Goal: Communication & Community: Answer question/provide support

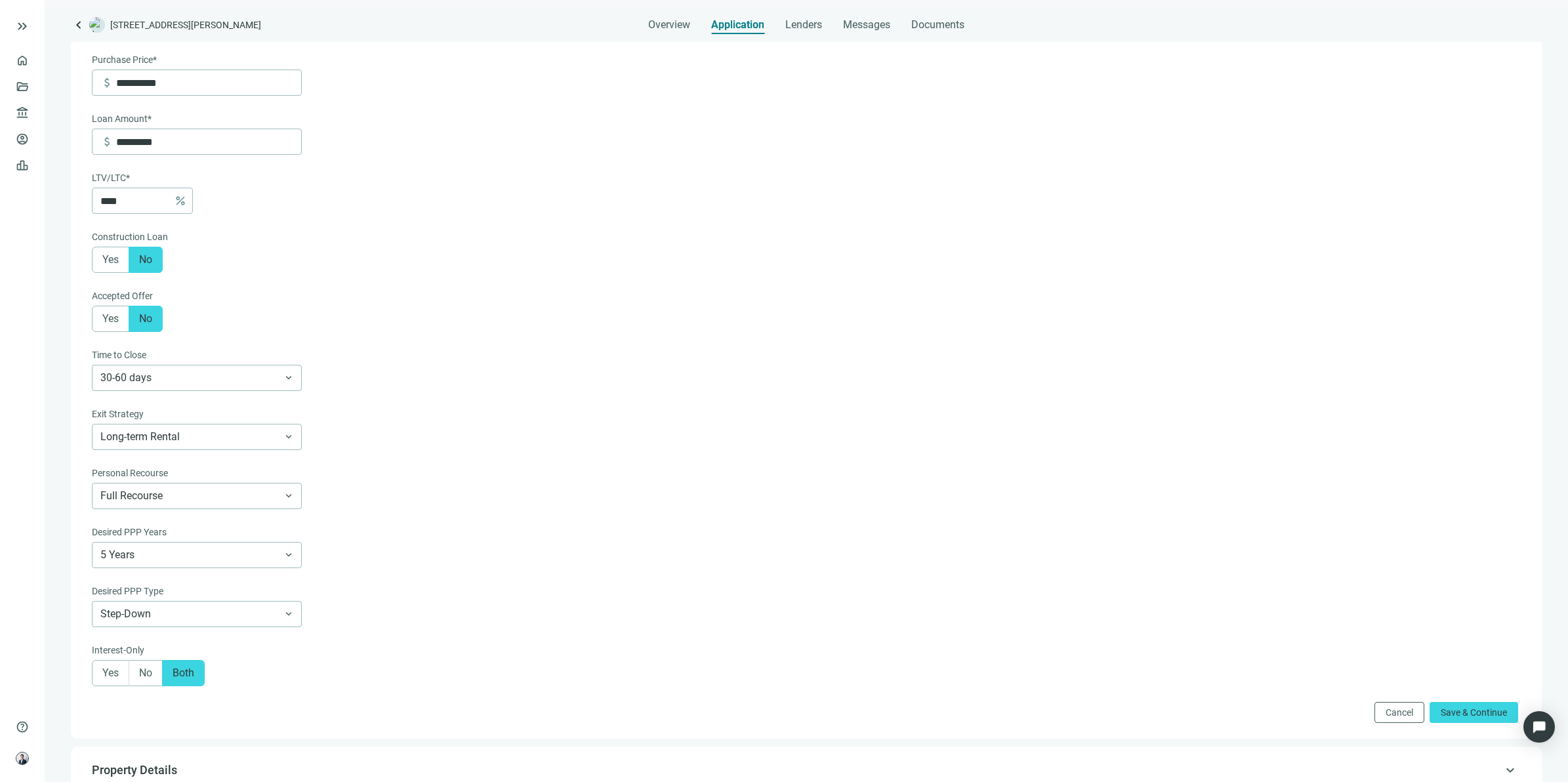
scroll to position [164, 0]
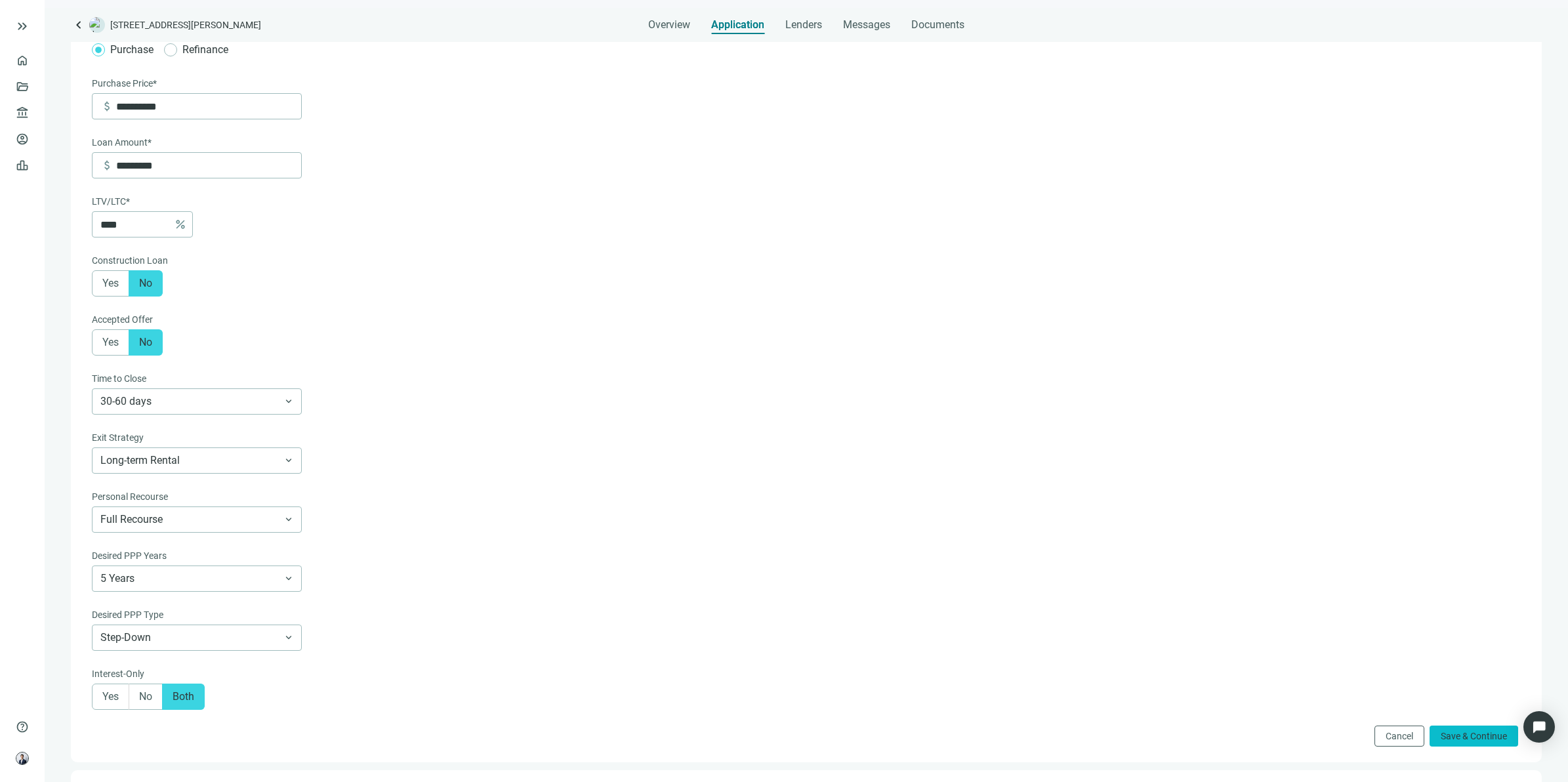
click at [1474, 741] on span "Save & Continue" at bounding box center [1474, 736] width 66 height 10
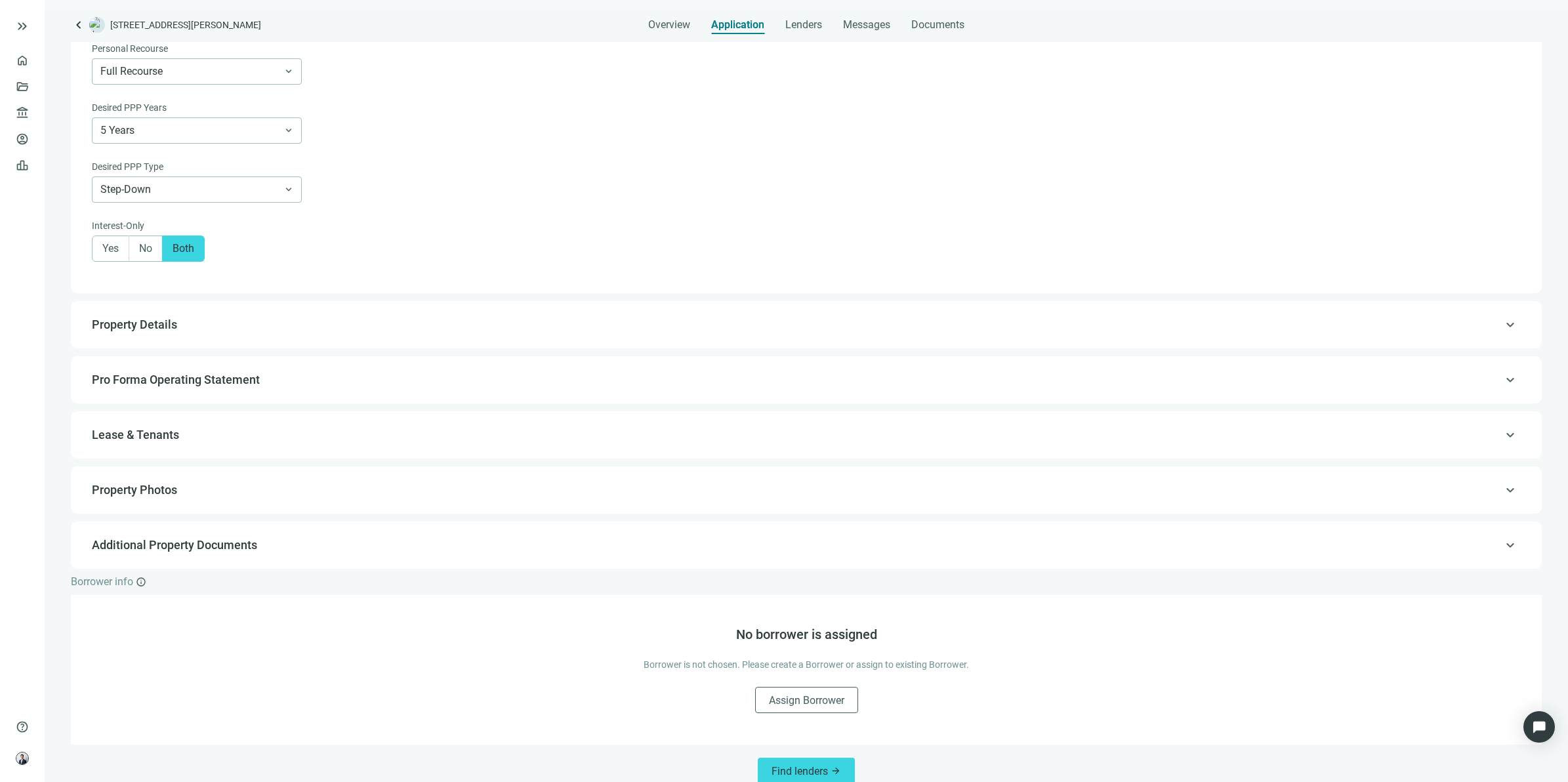
scroll to position [633, 0]
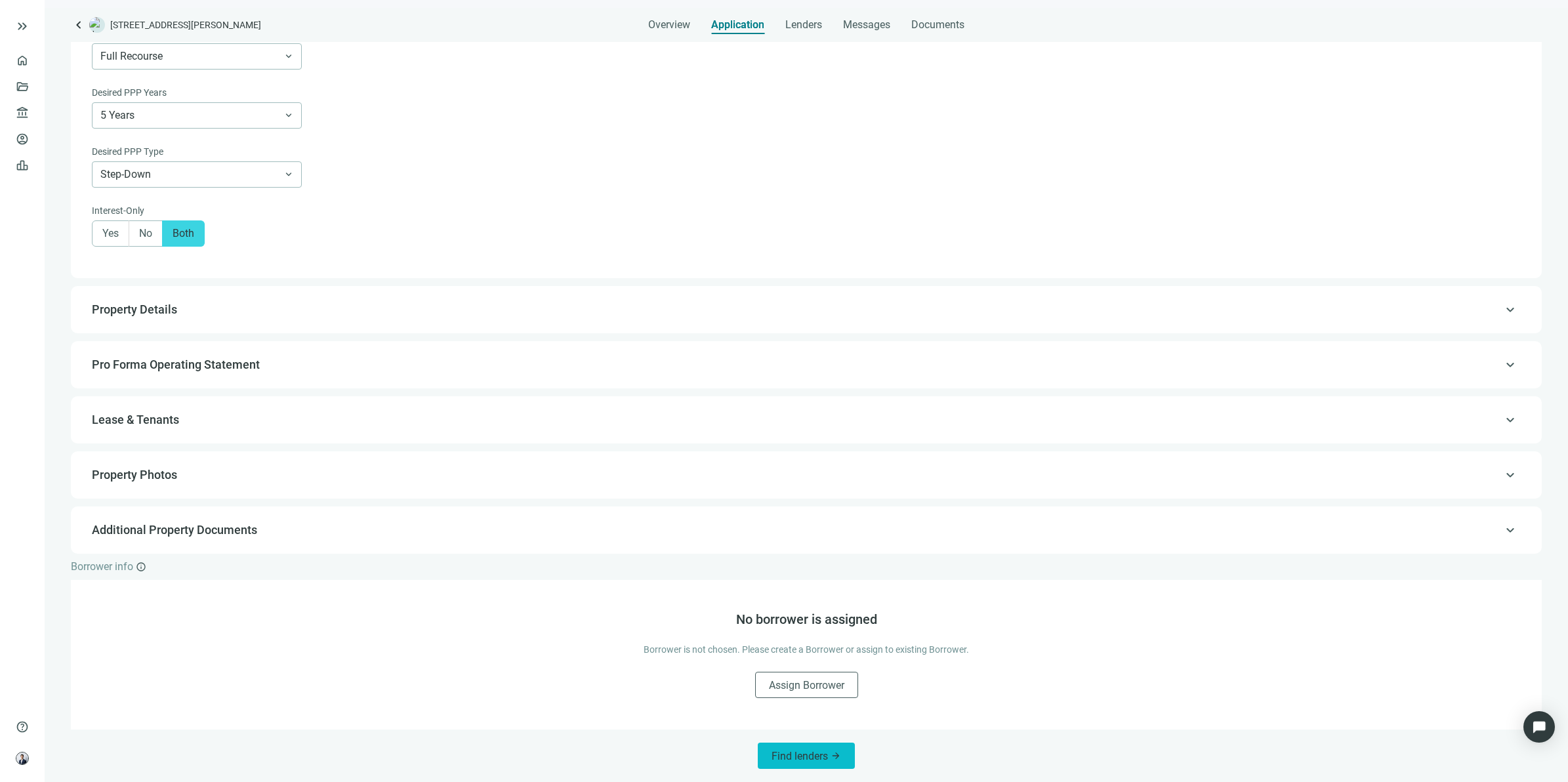
click at [772, 750] on span "Find lenders" at bounding box center [800, 756] width 57 height 13
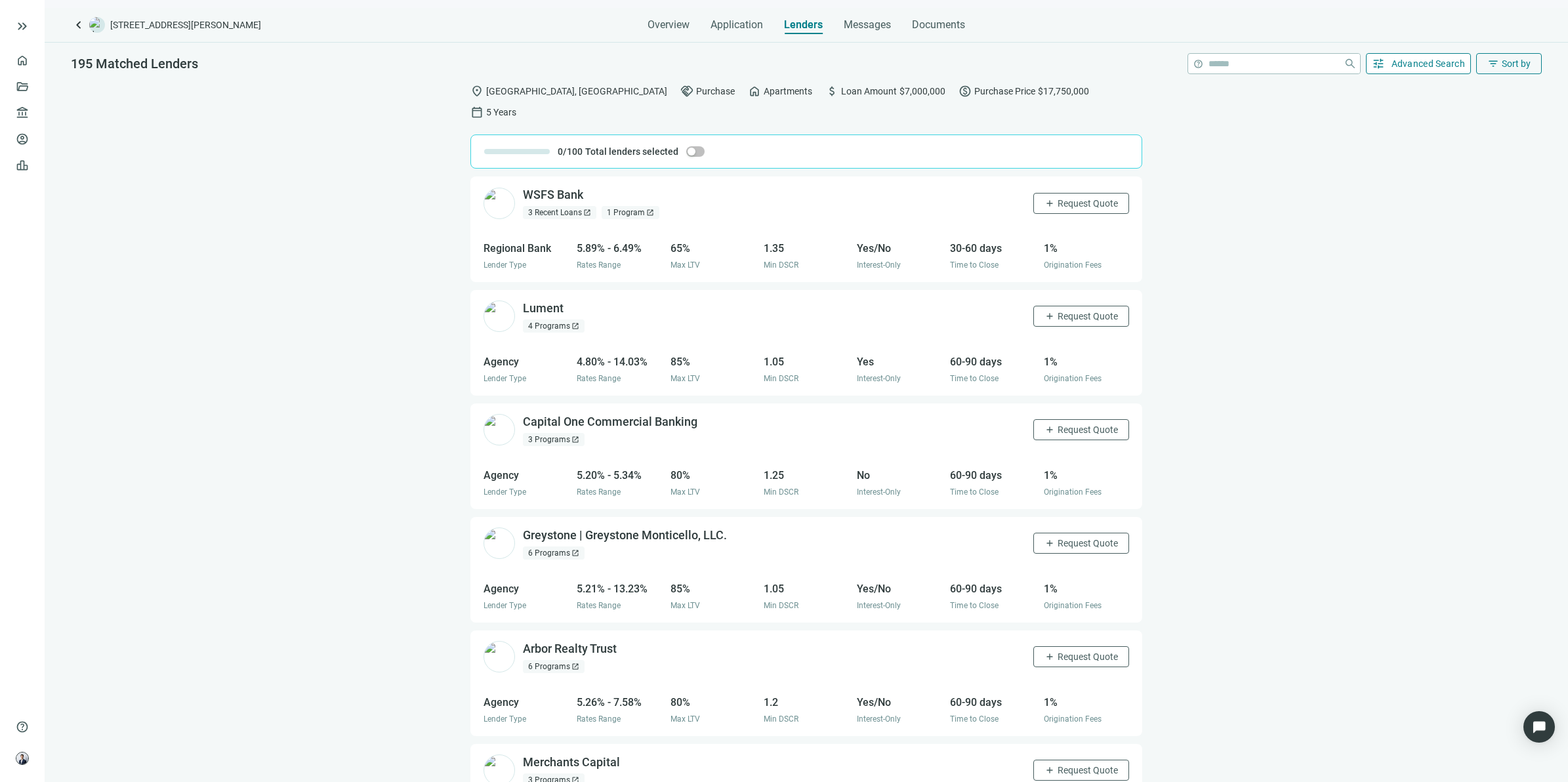
click at [1422, 66] on span "Advanced Search" at bounding box center [1428, 63] width 74 height 10
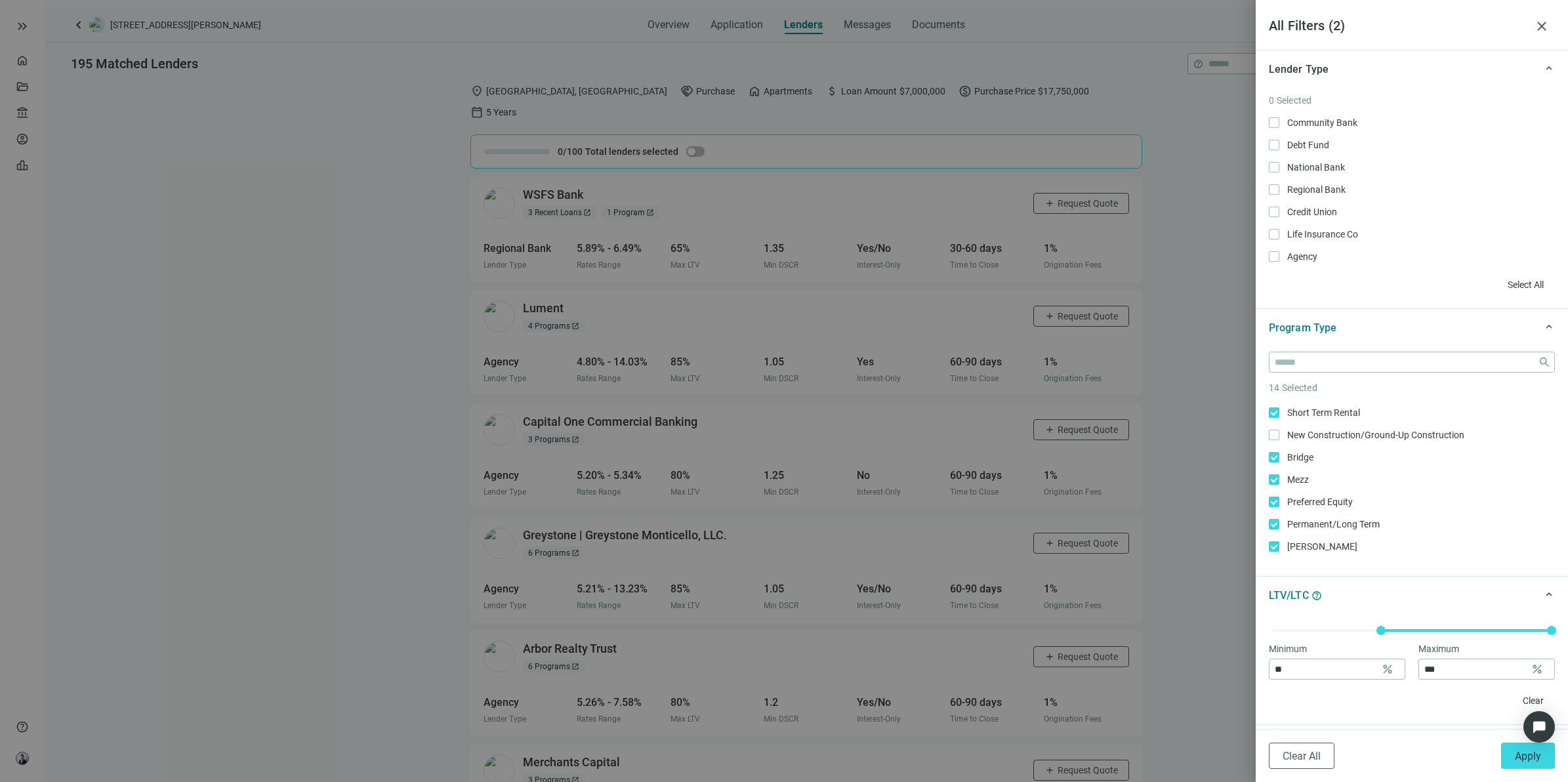
scroll to position [58, 0]
click at [1528, 532] on span "Only" at bounding box center [1537, 531] width 19 height 10
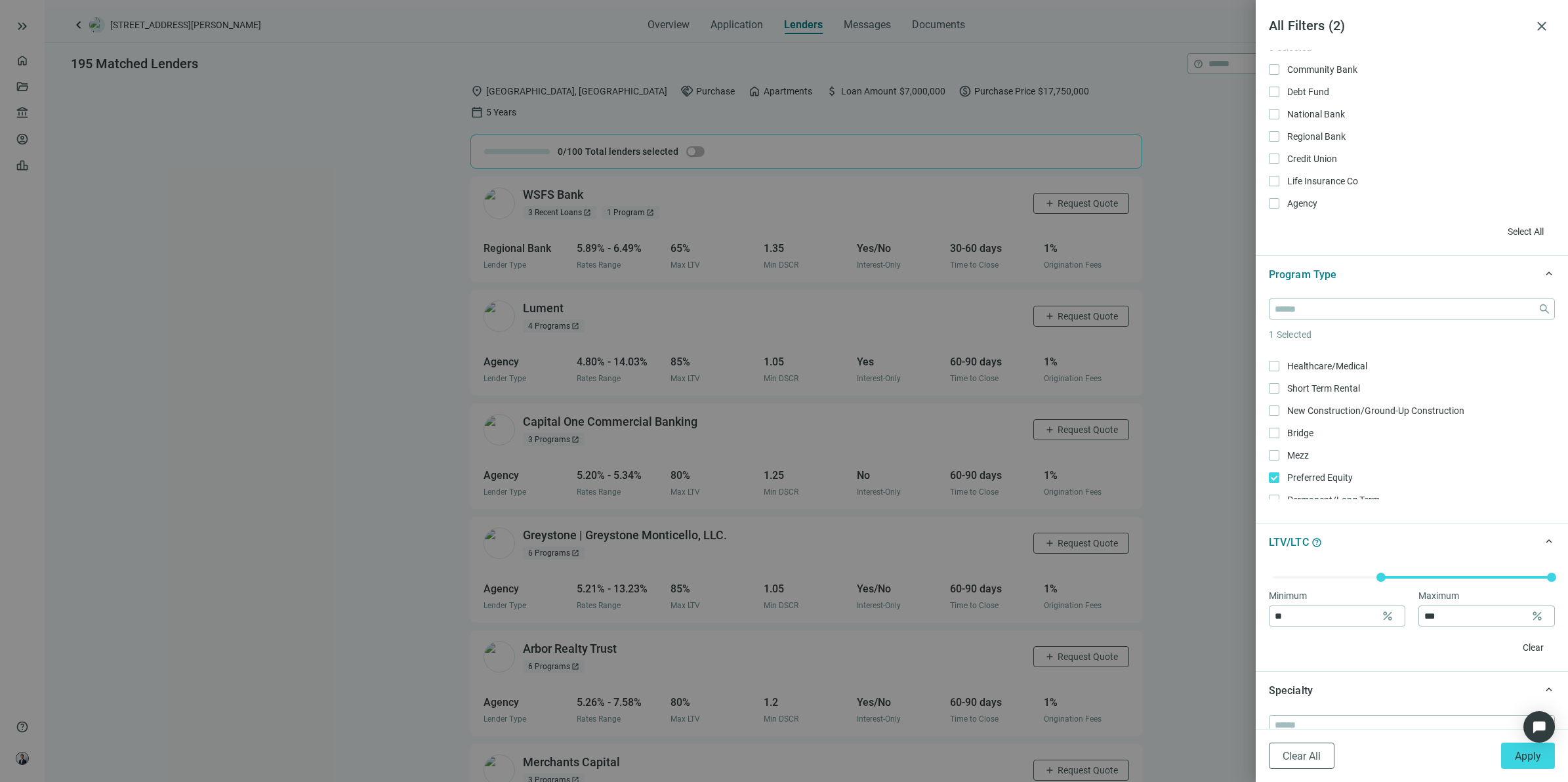
scroll to position [164, 0]
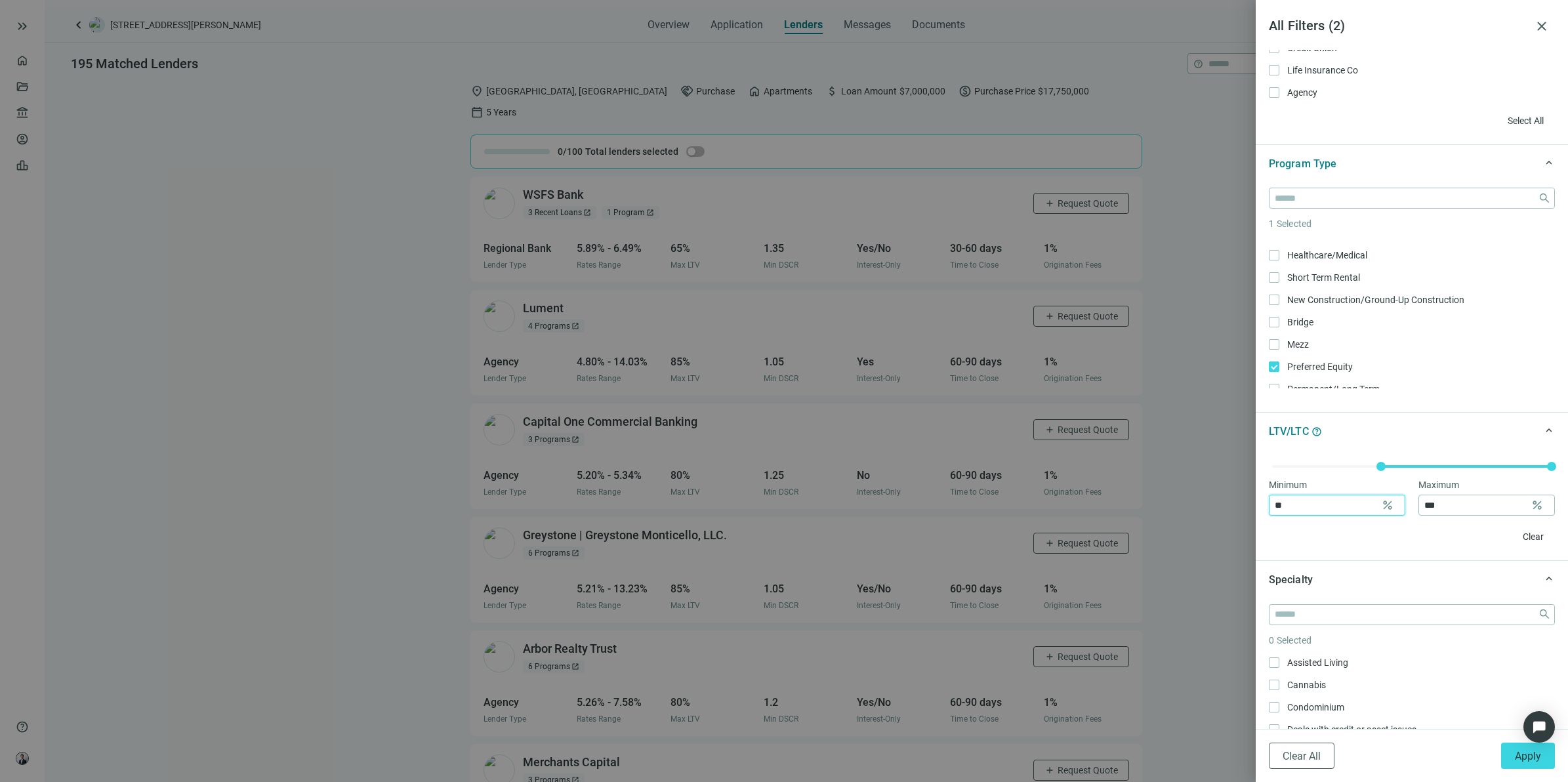
drag, startPoint x: 1319, startPoint y: 509, endPoint x: 1203, endPoint y: 488, distance: 117.9
click at [1203, 488] on div "All Filters ( 2 ) close keyboard_arrow_up Lender Type 0 Selected Community Bank…" at bounding box center [784, 391] width 1568 height 782
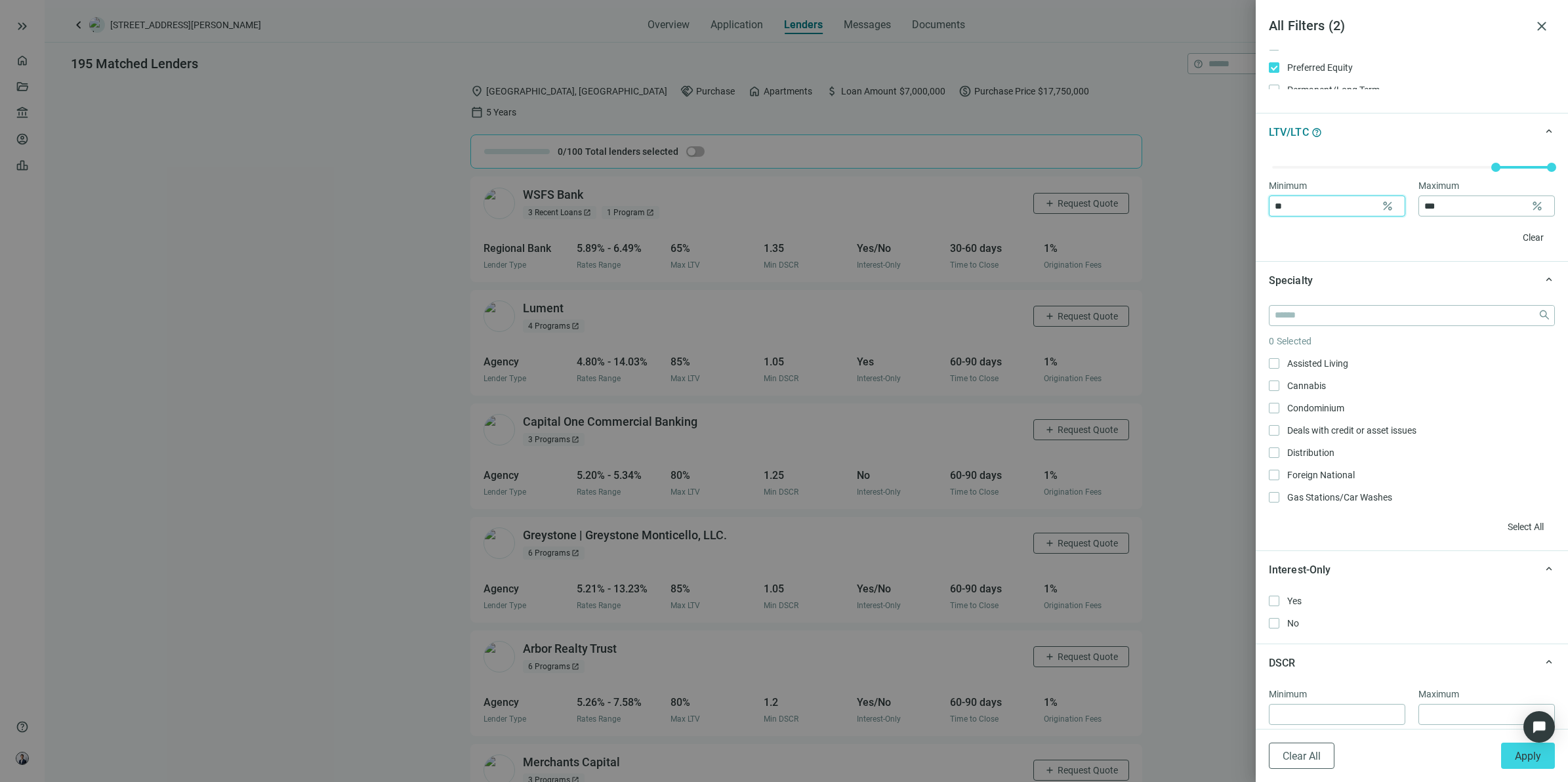
scroll to position [492, 0]
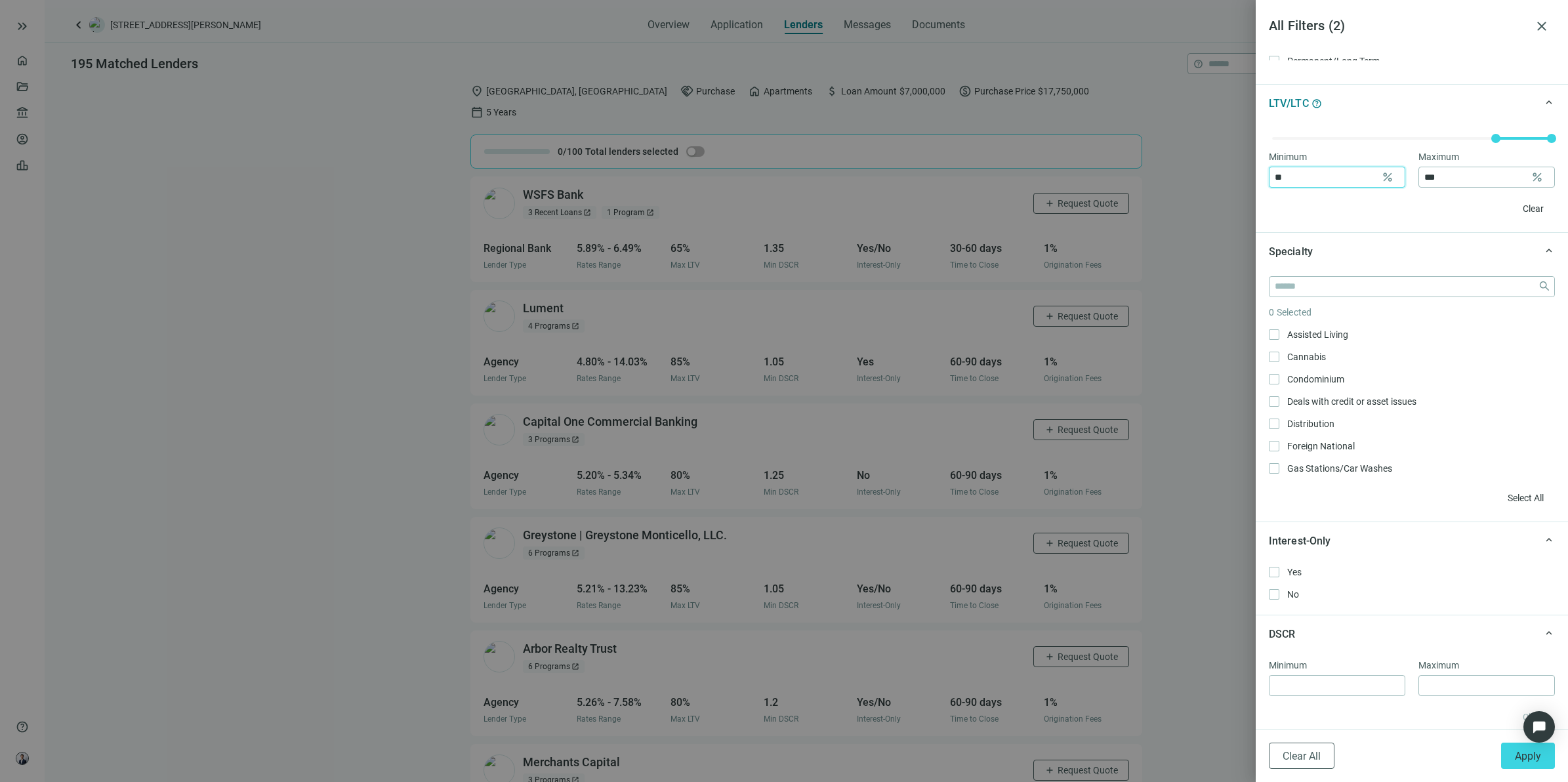
type input "**"
click at [1522, 754] on span "Apply" at bounding box center [1528, 756] width 26 height 13
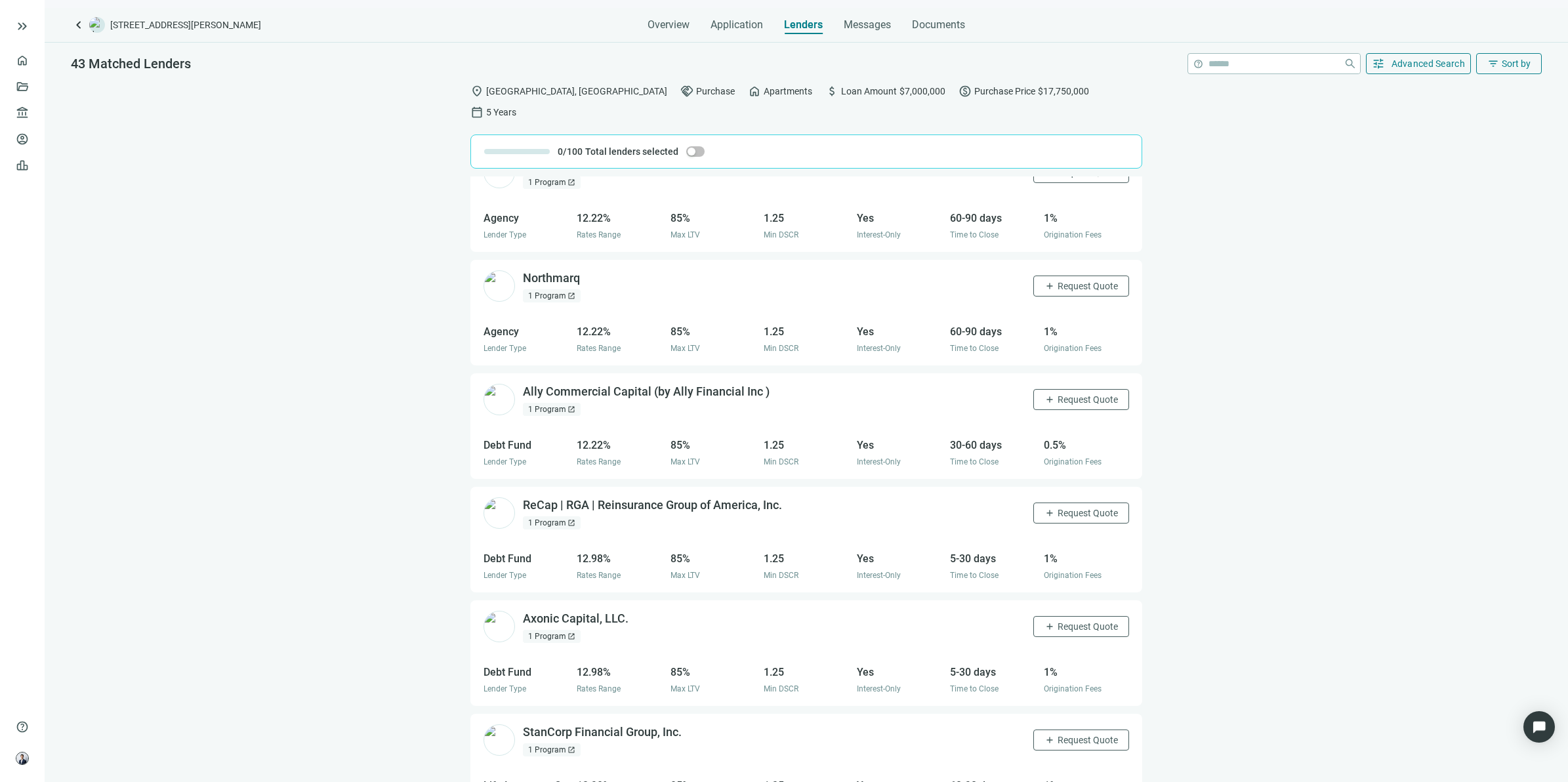
scroll to position [410, 0]
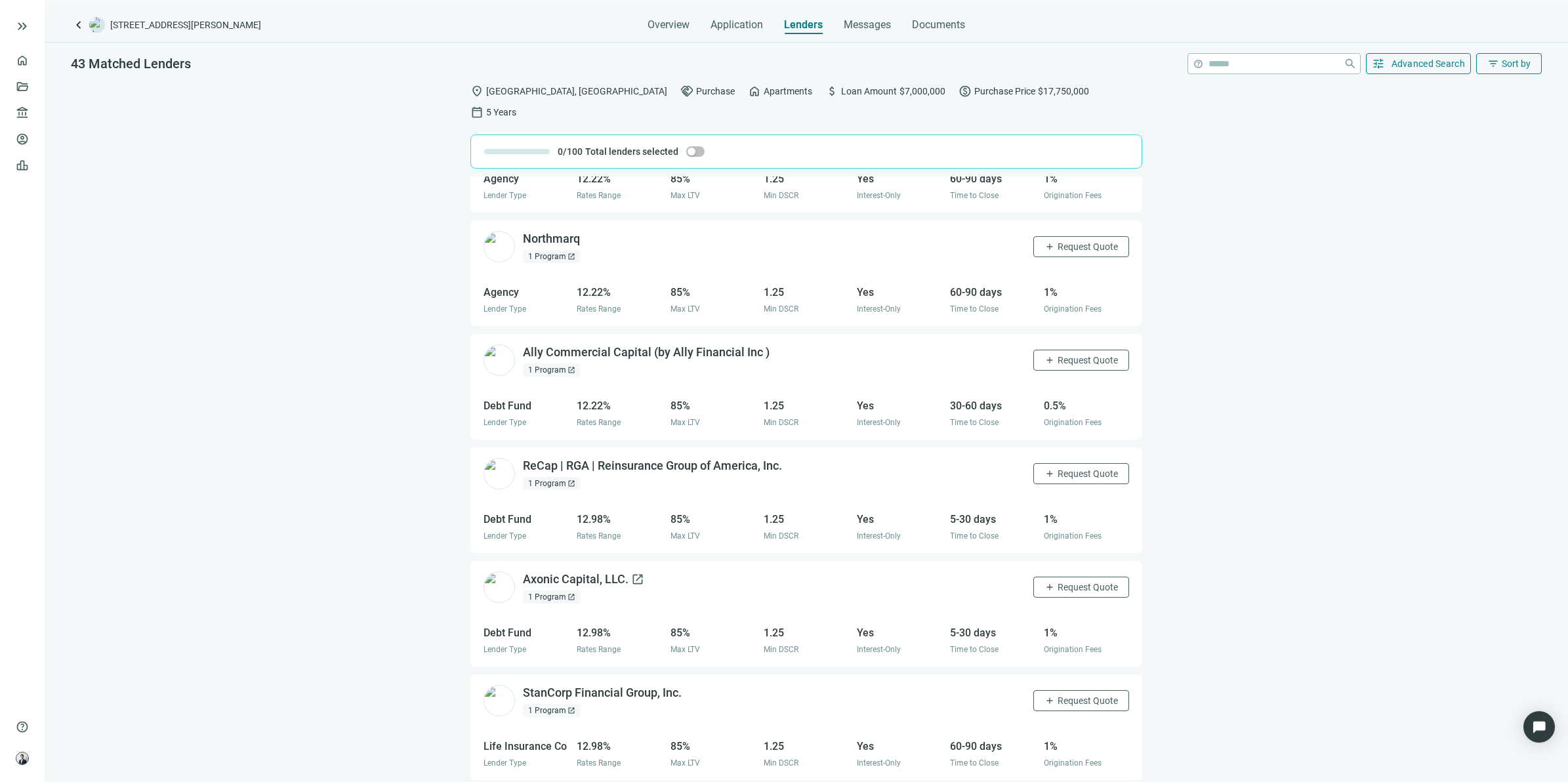
click at [604, 571] on div "Axonic Capital, LLC. open_in_new" at bounding box center [583, 580] width 121 height 16
click at [555, 590] on div "1 Program open_in_new" at bounding box center [551, 597] width 58 height 13
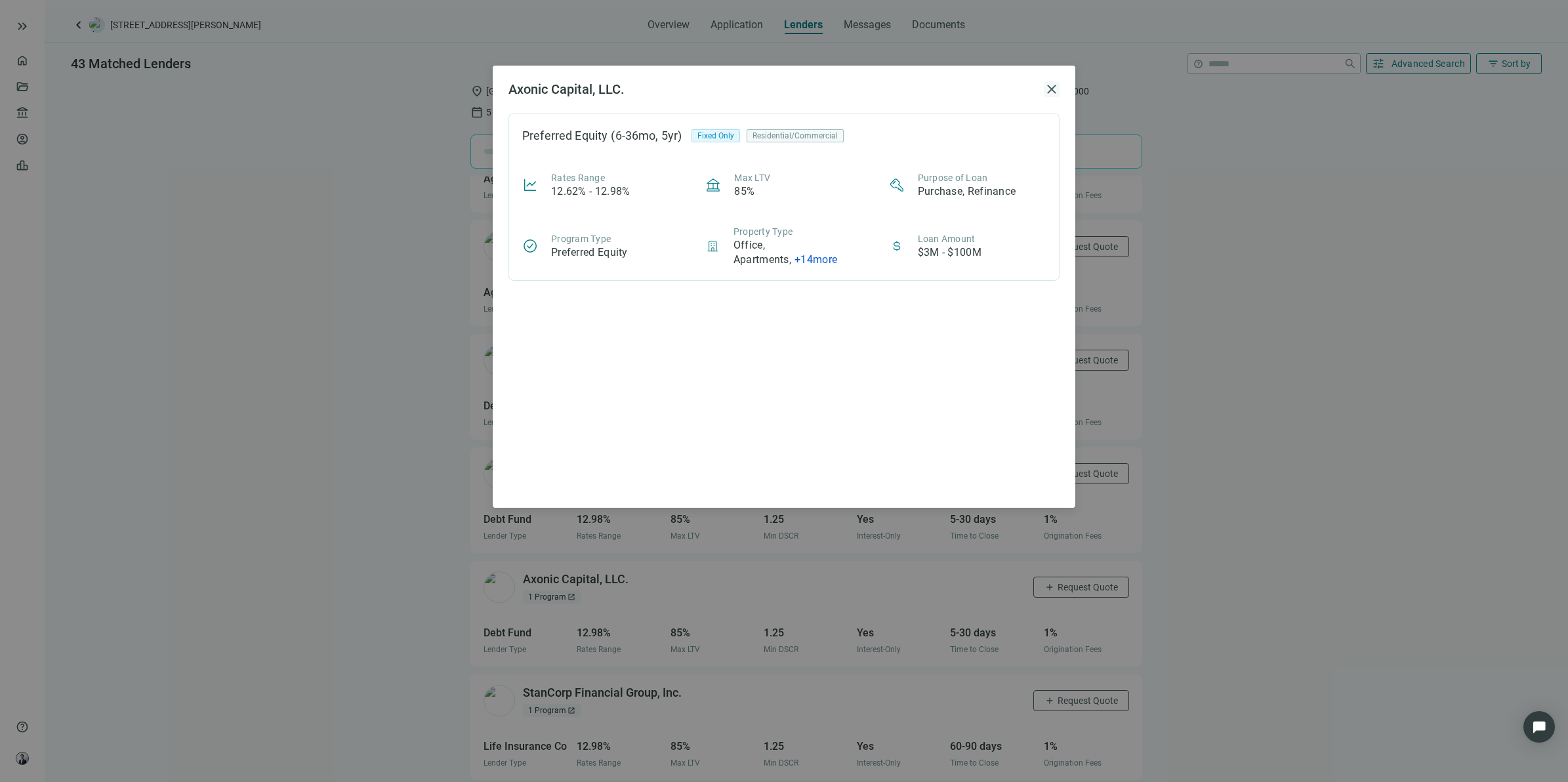
click at [1045, 87] on span "close" at bounding box center [1051, 89] width 16 height 16
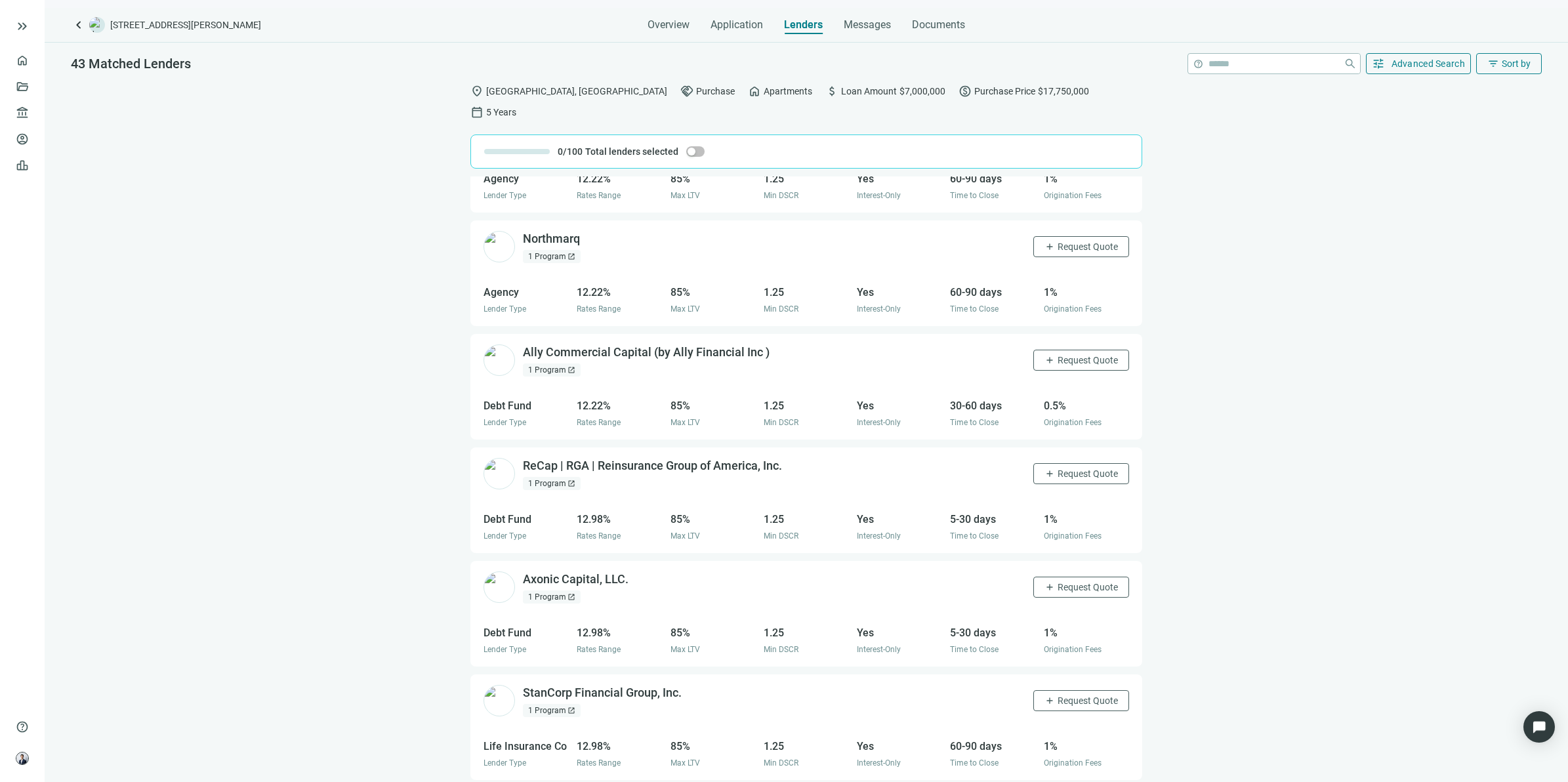
click at [75, 24] on span "keyboard_arrow_left" at bounding box center [78, 25] width 16 height 16
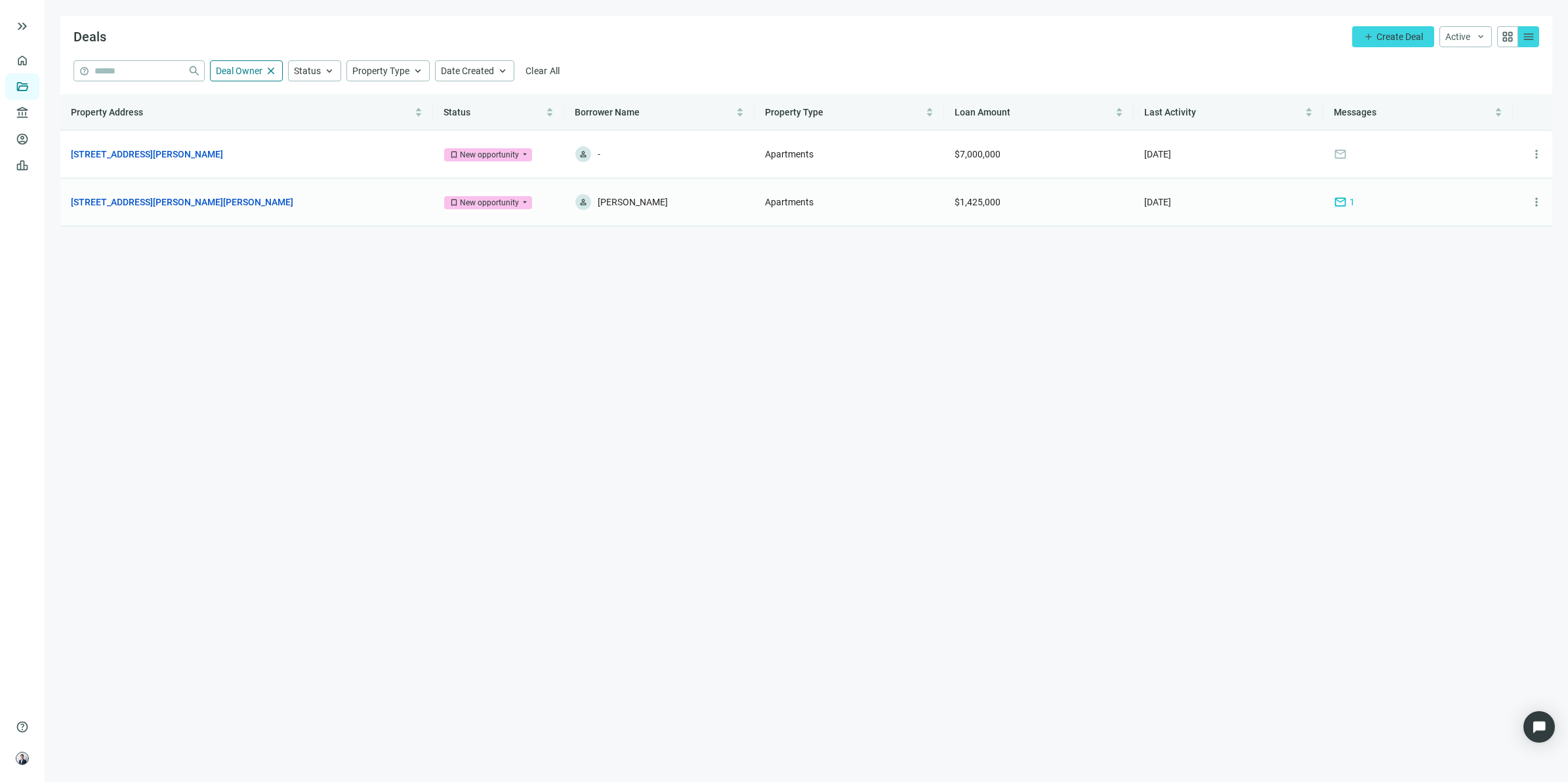
click at [519, 202] on span "bookmark New opportunity" at bounding box center [489, 203] width 88 height 13
click at [720, 260] on main "Deals add Create Deal Active keyboard_arrow_down grid_view menu help close Deal…" at bounding box center [806, 391] width 1523 height 782
click at [1333, 208] on span "mail" at bounding box center [1340, 202] width 13 height 13
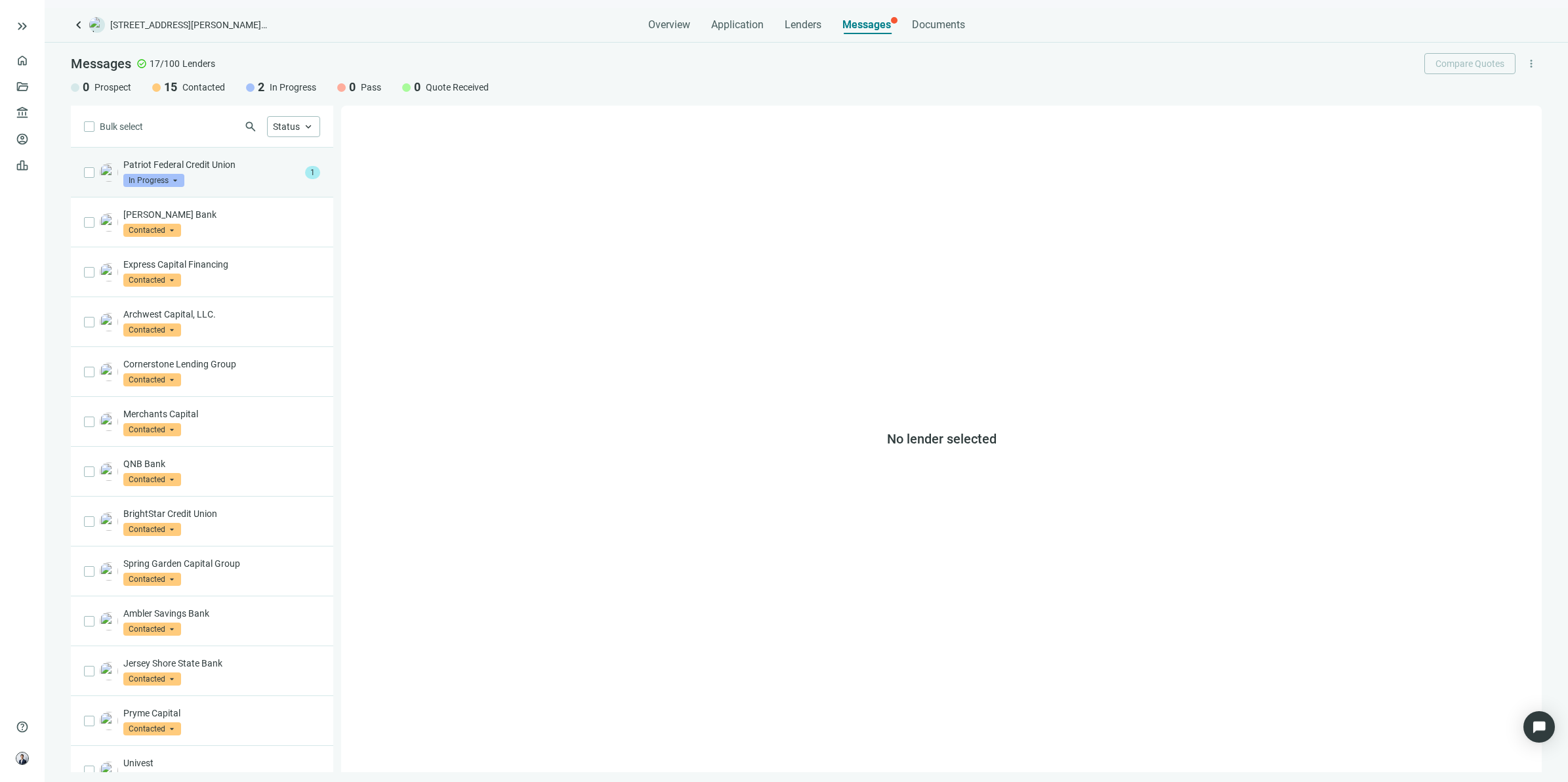
click at [272, 162] on p "Patriot Federal Credit Union" at bounding box center [211, 165] width 176 height 13
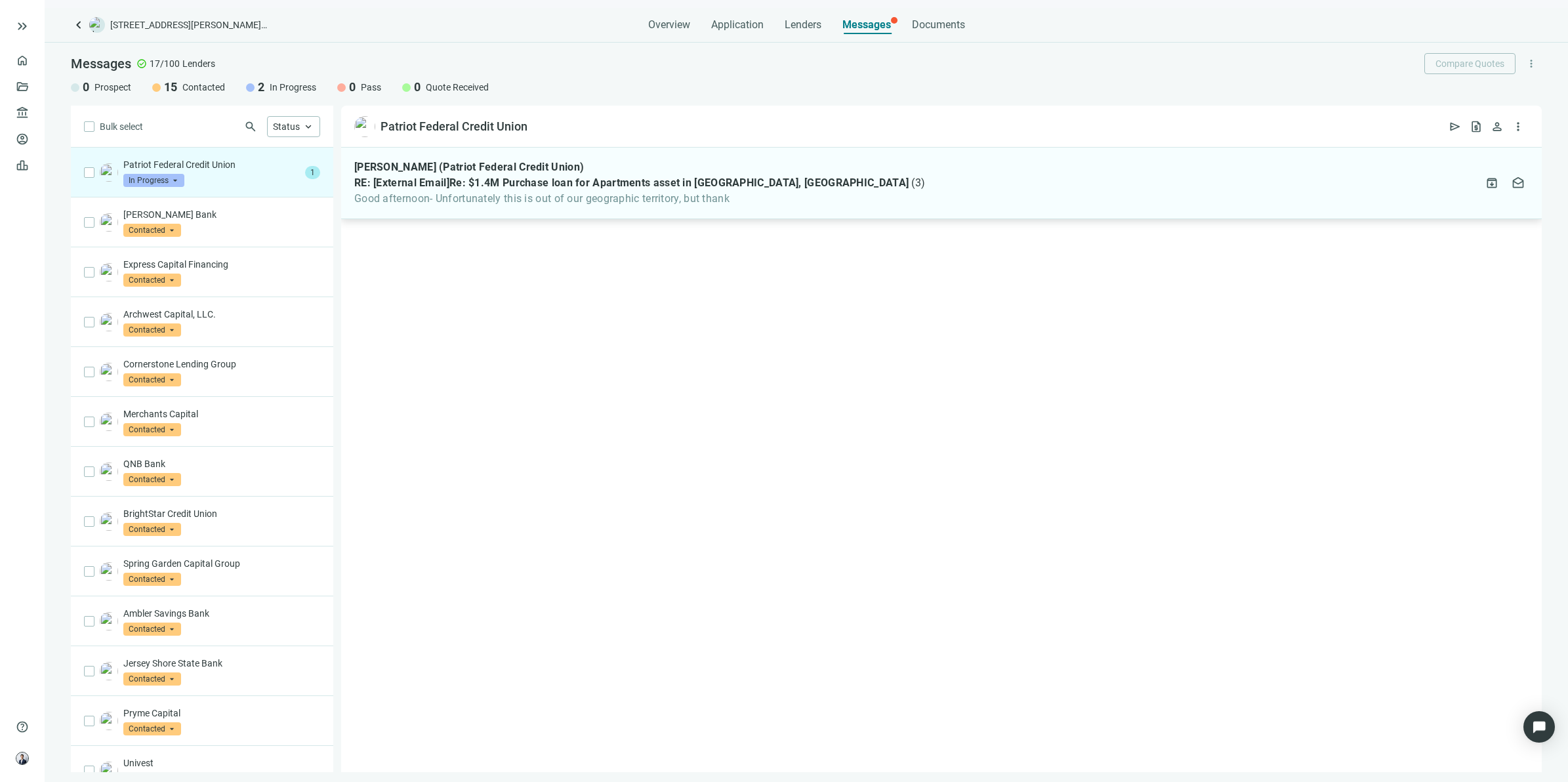
click at [523, 184] on span "RE: [External Email]Re: $1.4M Purchase loan for Apartments asset in [GEOGRAPHIC…" at bounding box center [631, 183] width 554 height 13
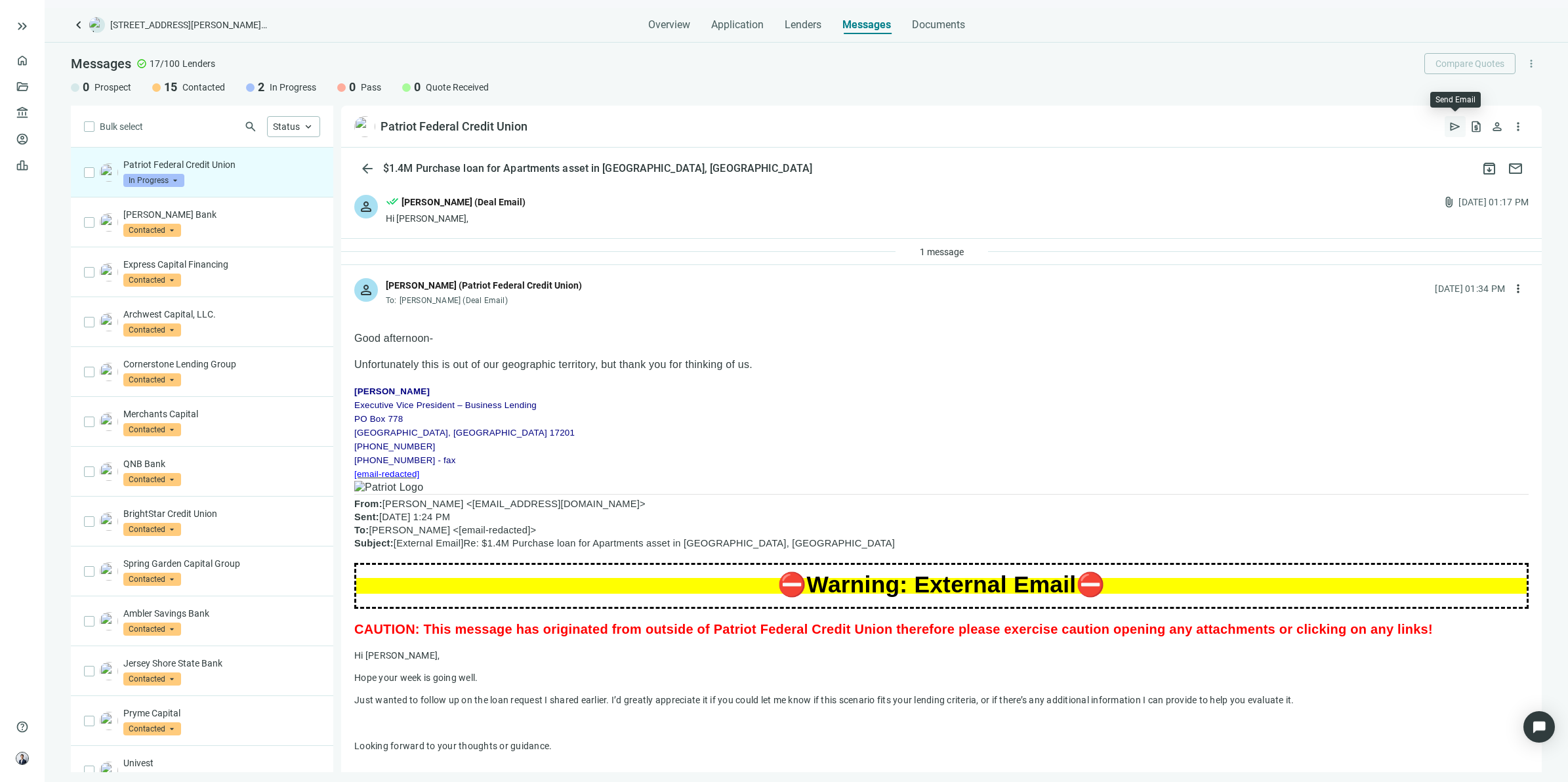
click at [1457, 125] on span "send" at bounding box center [1455, 127] width 13 height 13
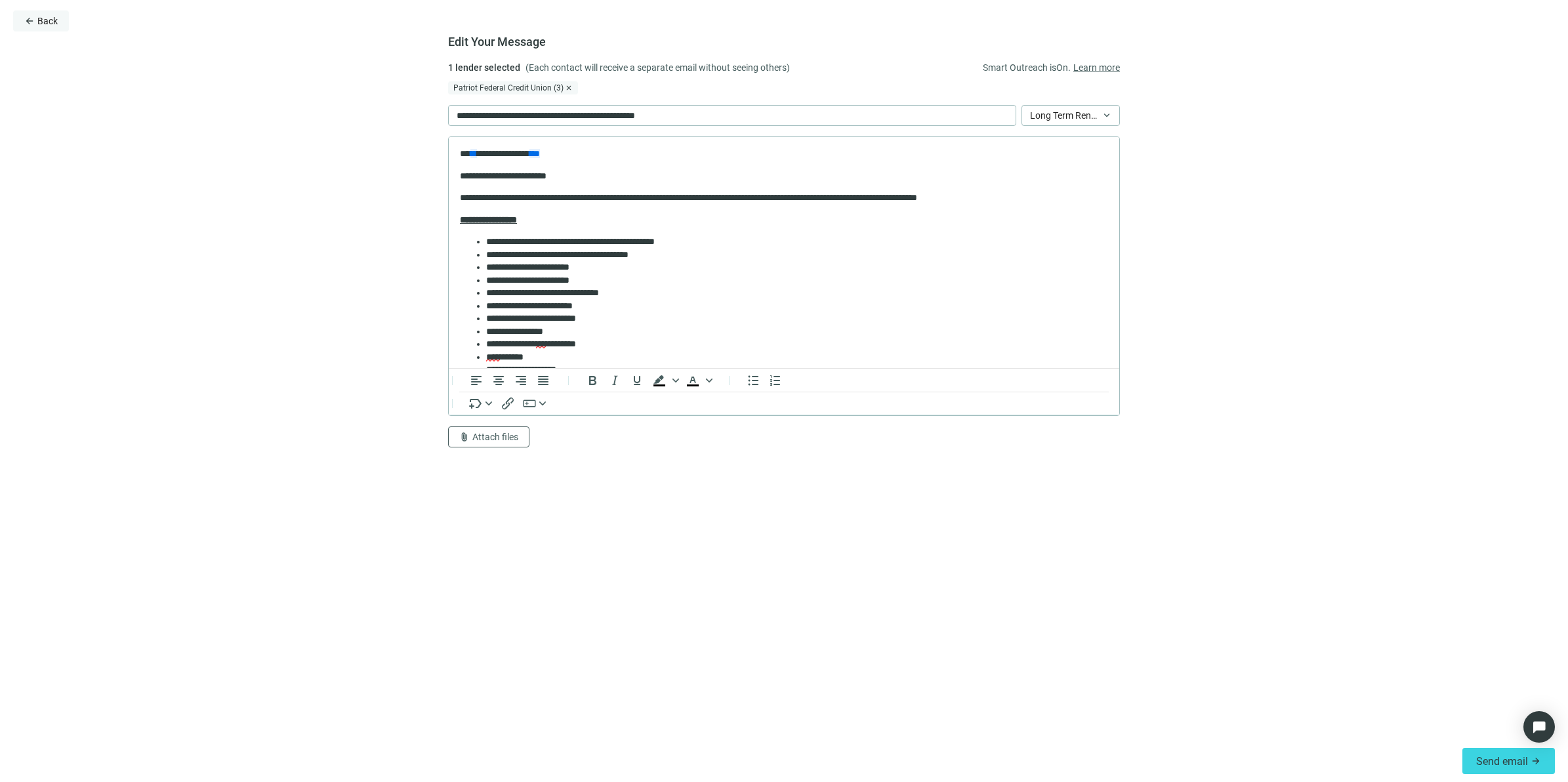
click at [40, 22] on span "Back" at bounding box center [47, 21] width 20 height 10
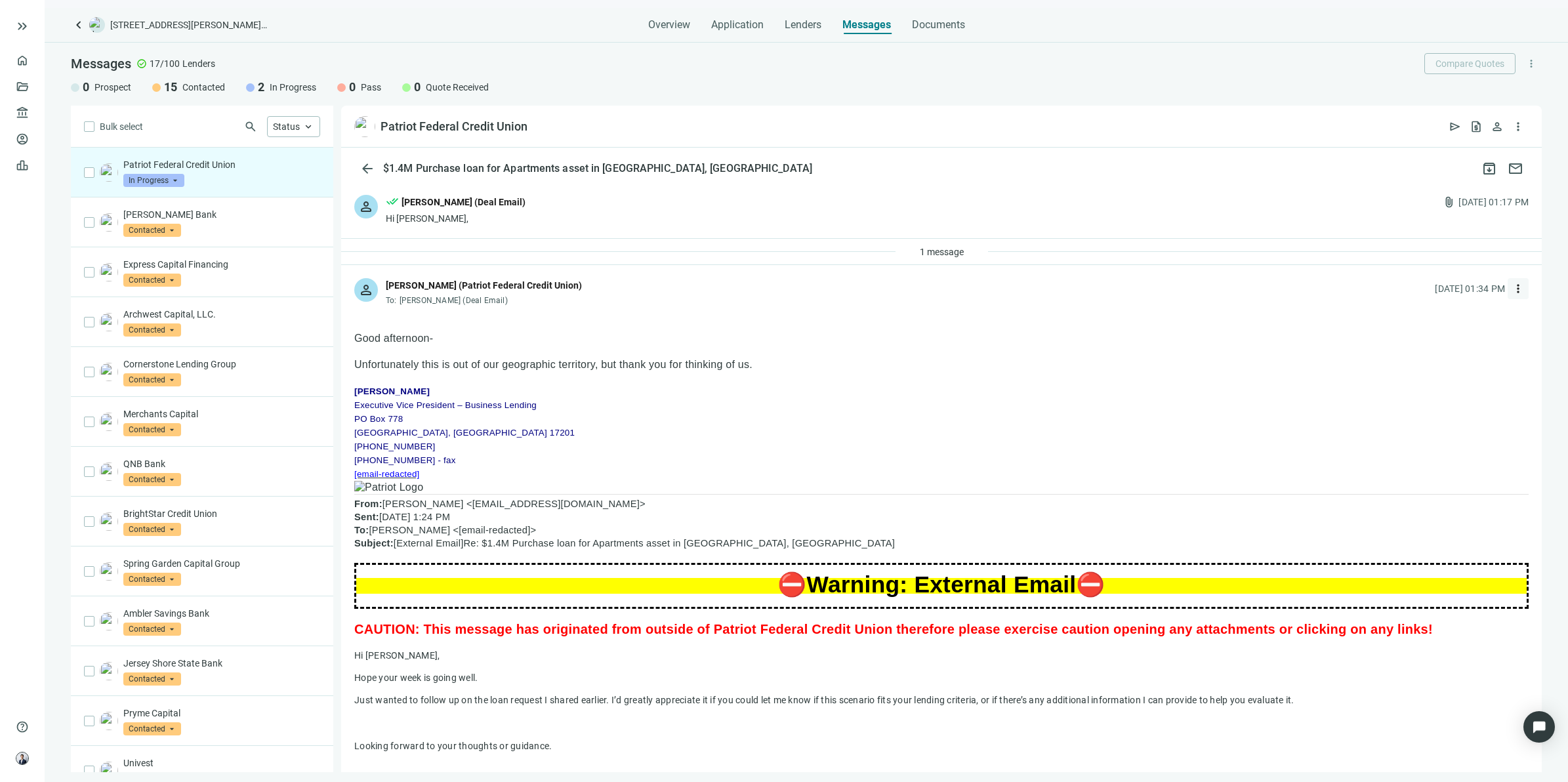
click at [1511, 294] on span "more_vert" at bounding box center [1518, 289] width 13 height 13
click at [1452, 323] on div "reply Reply" at bounding box center [1446, 319] width 139 height 24
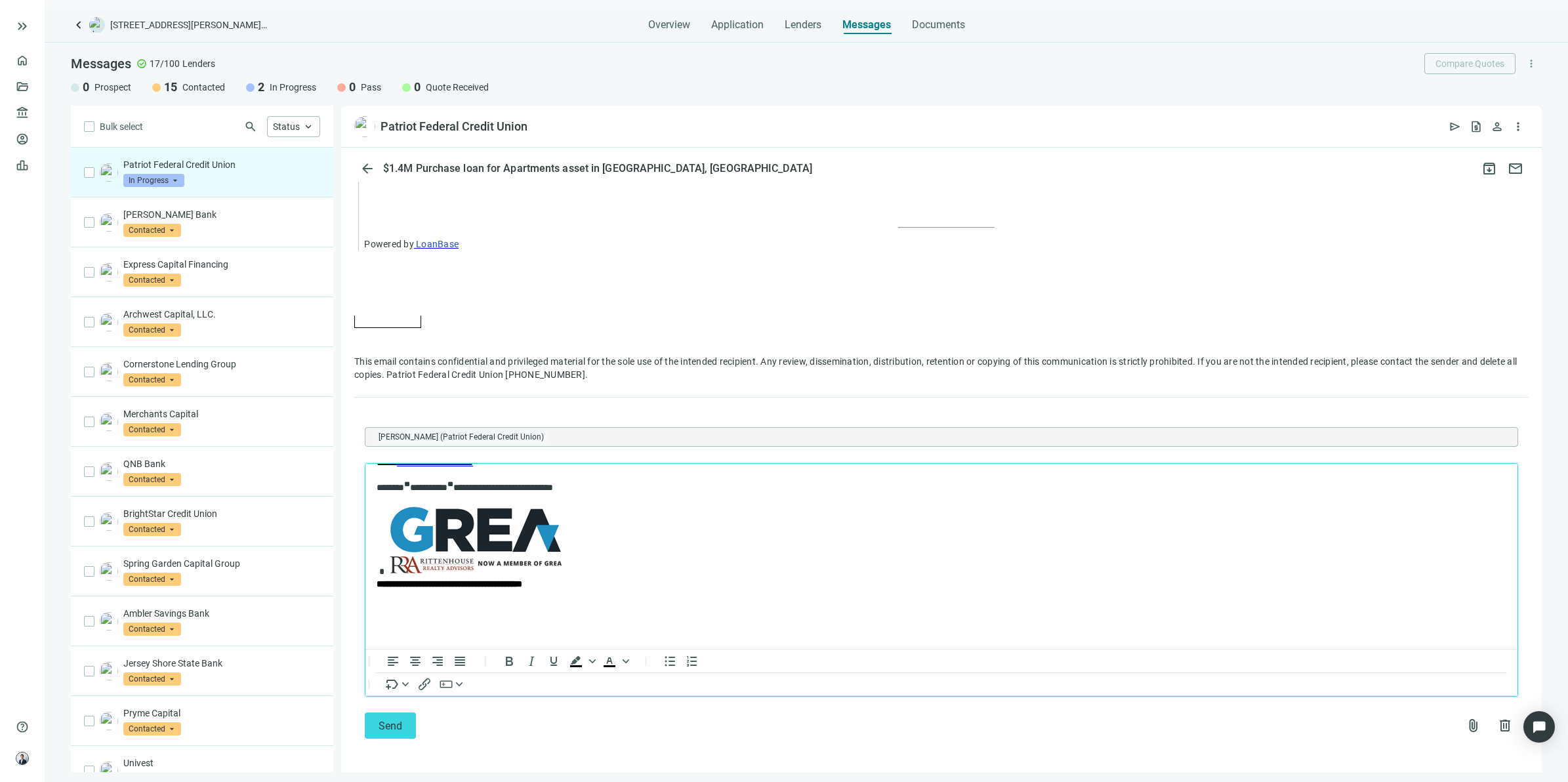
scroll to position [125, 0]
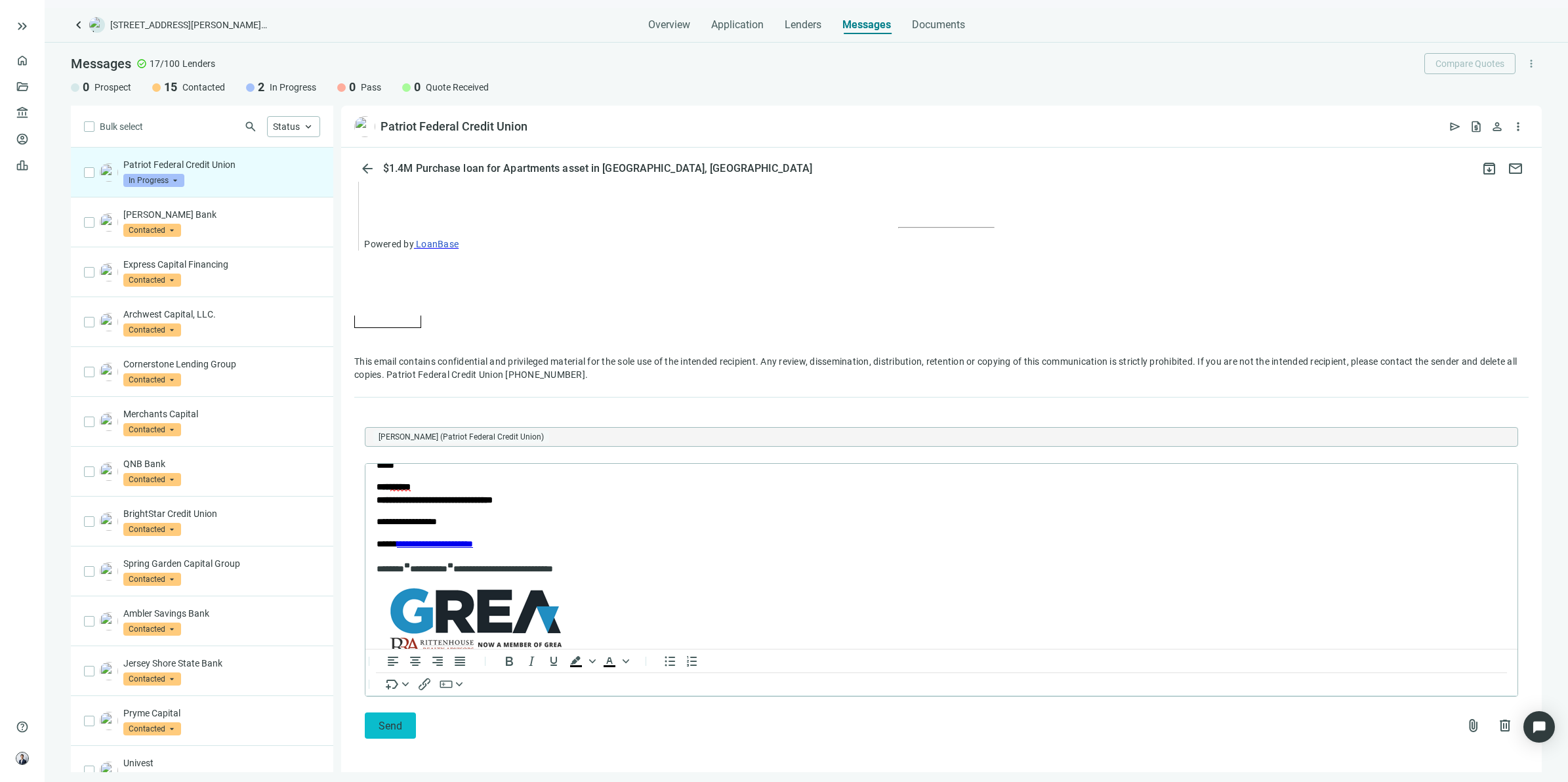
click at [405, 717] on button "Send" at bounding box center [390, 725] width 52 height 26
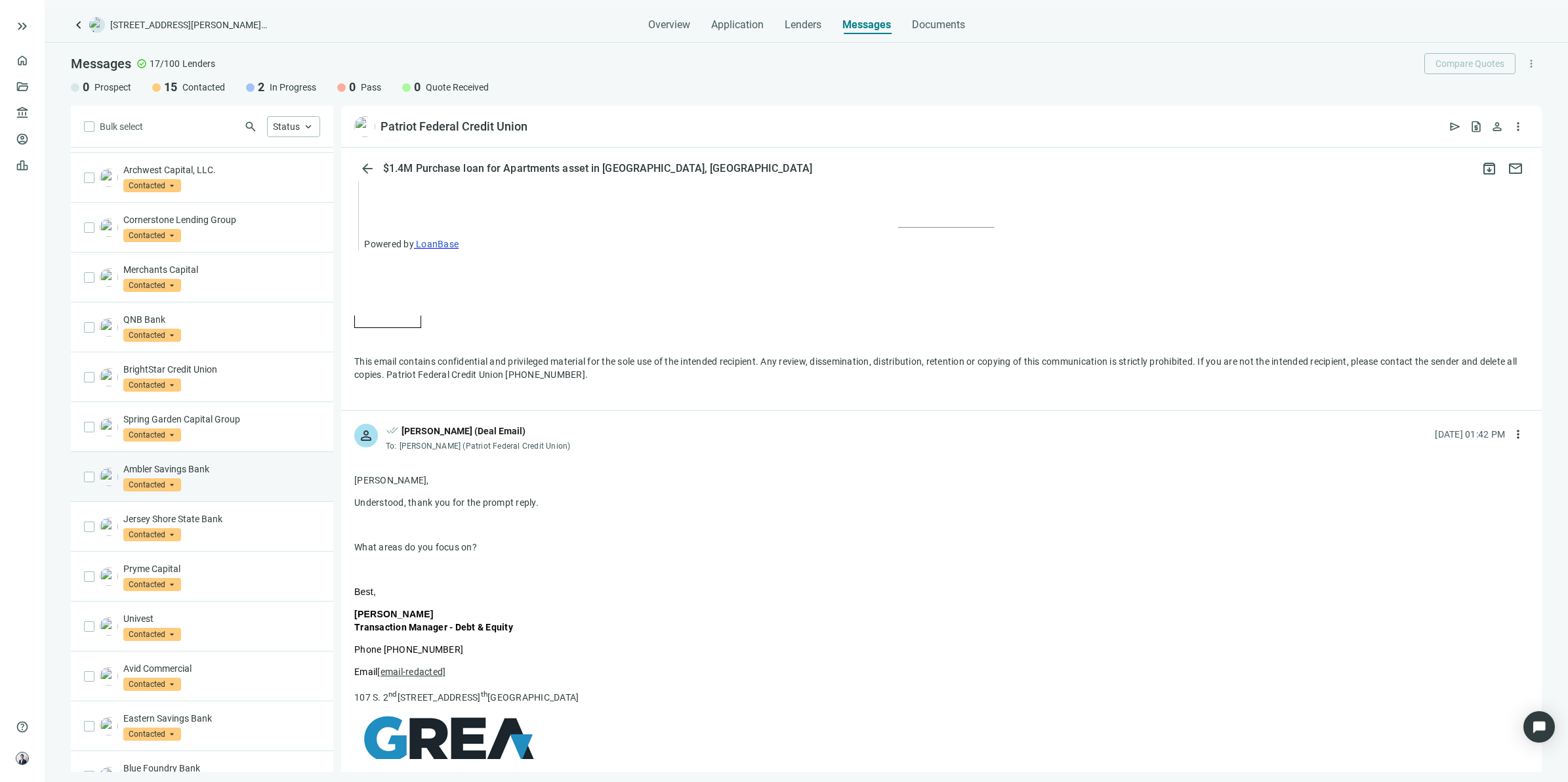
scroll to position [224, 0]
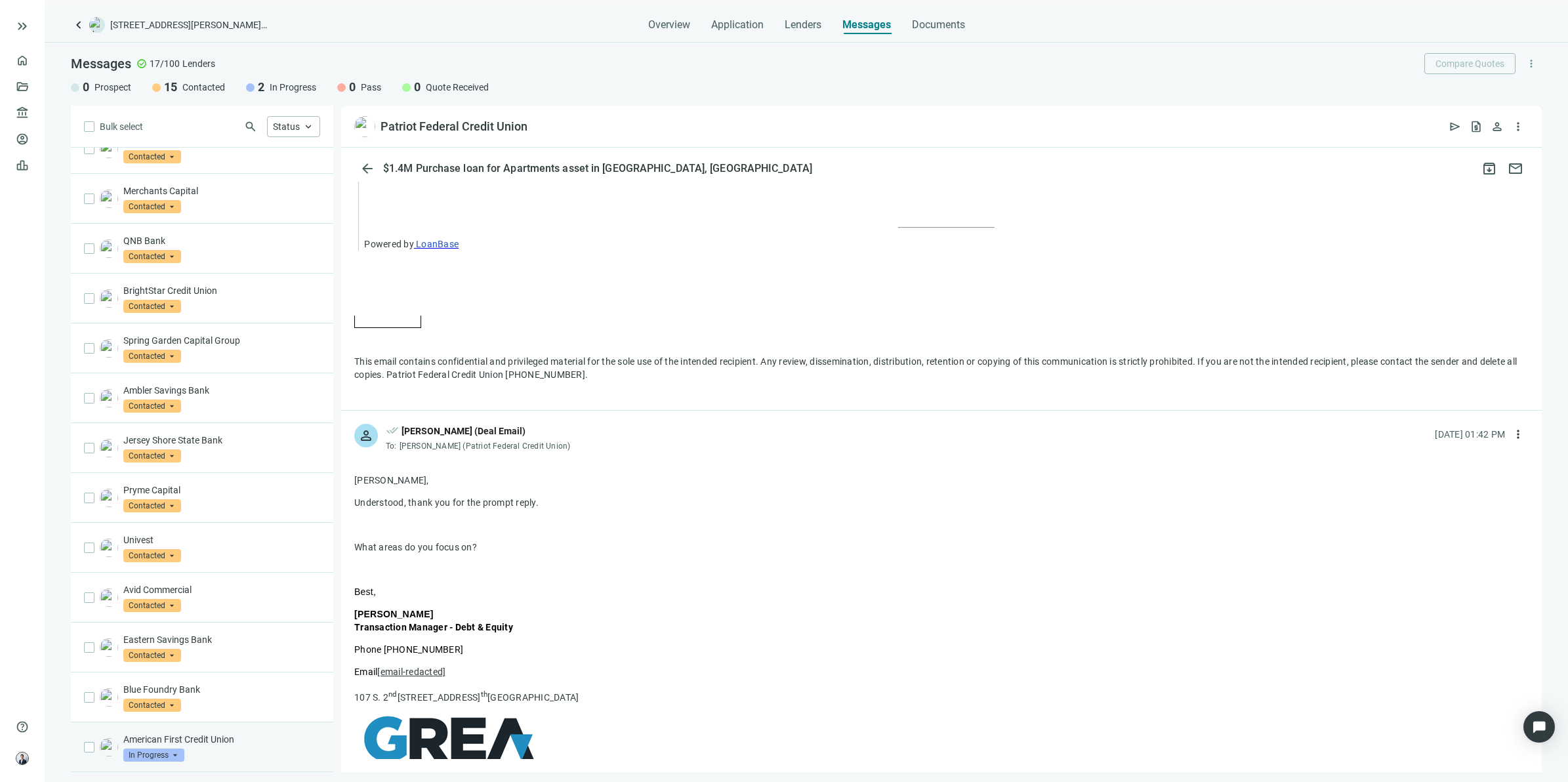
click at [215, 750] on div "American First Credit Union In Progress arrow_drop_down" at bounding box center [221, 747] width 196 height 29
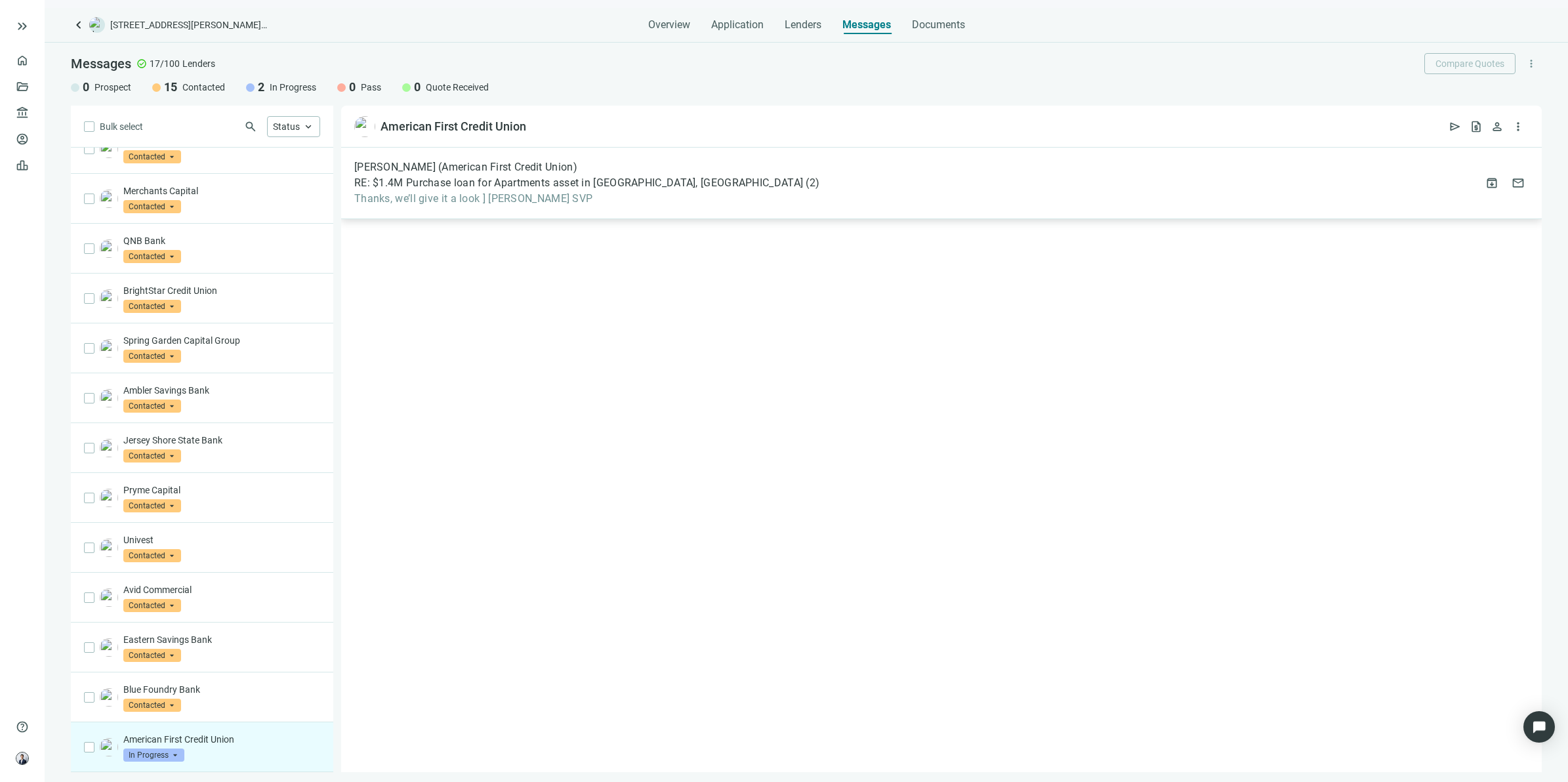
click at [538, 189] on span "RE: $1.4M Purchase loan for Apartments asset in Morton, PA" at bounding box center [578, 183] width 449 height 13
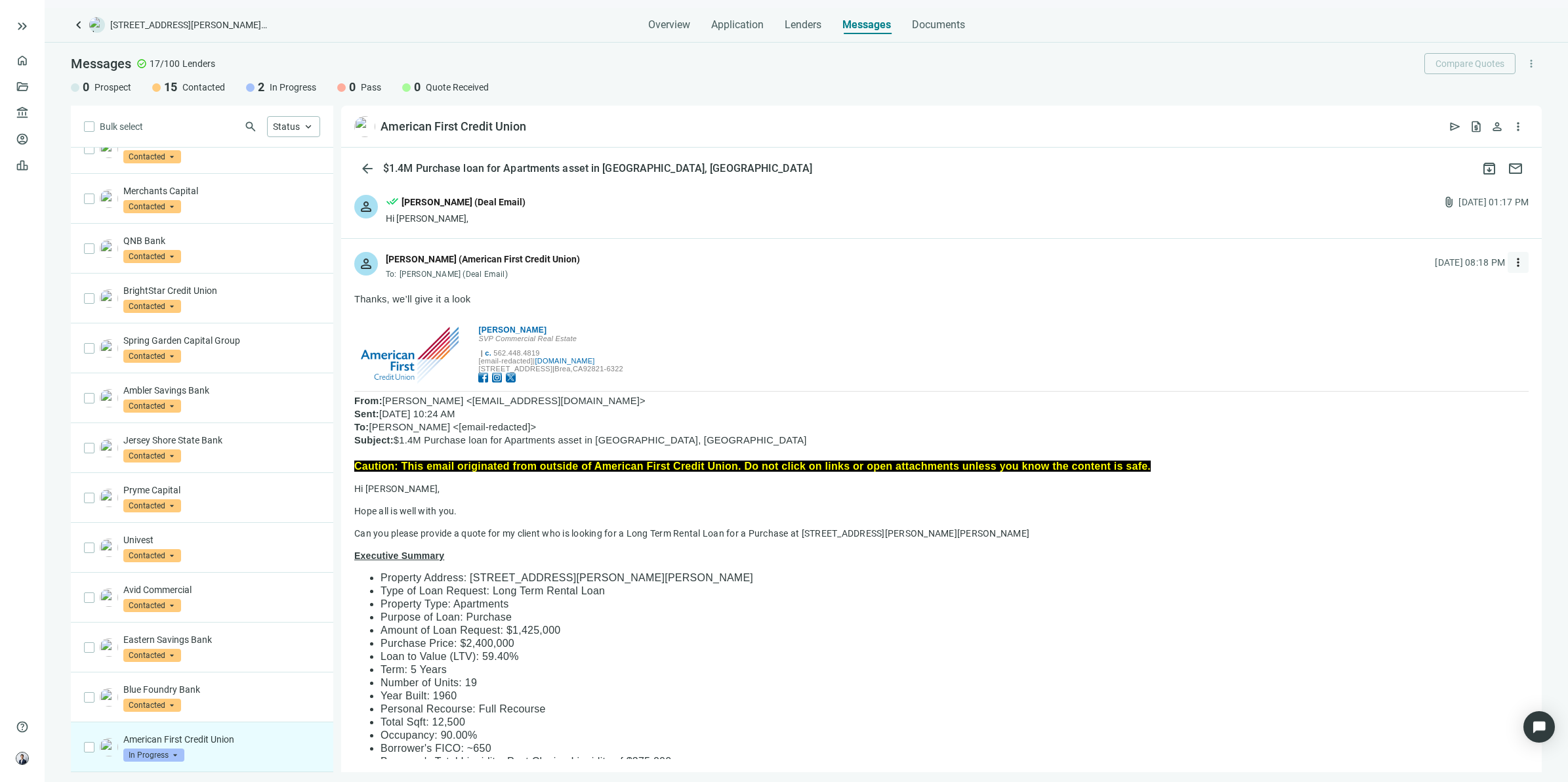
click at [1511, 256] on span "more_vert" at bounding box center [1518, 263] width 13 height 13
click at [1457, 282] on div "reply Reply" at bounding box center [1446, 293] width 139 height 24
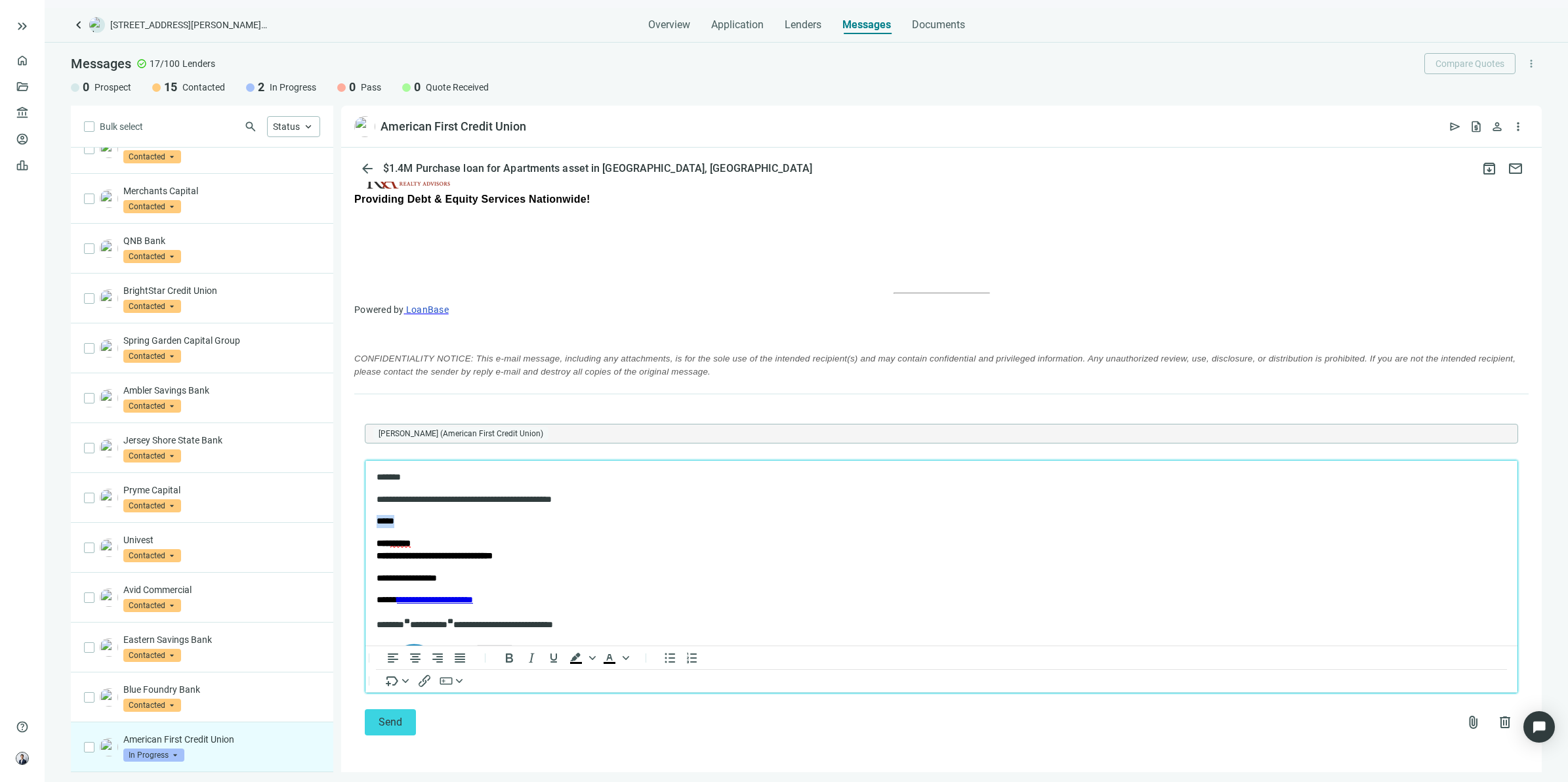
drag, startPoint x: 402, startPoint y: 524, endPoint x: 730, endPoint y: 978, distance: 560.1
click at [365, 515] on html "**********" at bounding box center [941, 623] width 1152 height 326
click at [506, 657] on icon "Bold" at bounding box center [509, 657] width 16 height 16
click at [506, 657] on icon "Bold" at bounding box center [509, 657] width 16 height 16
click at [651, 547] on p "**********" at bounding box center [941, 549] width 1129 height 25
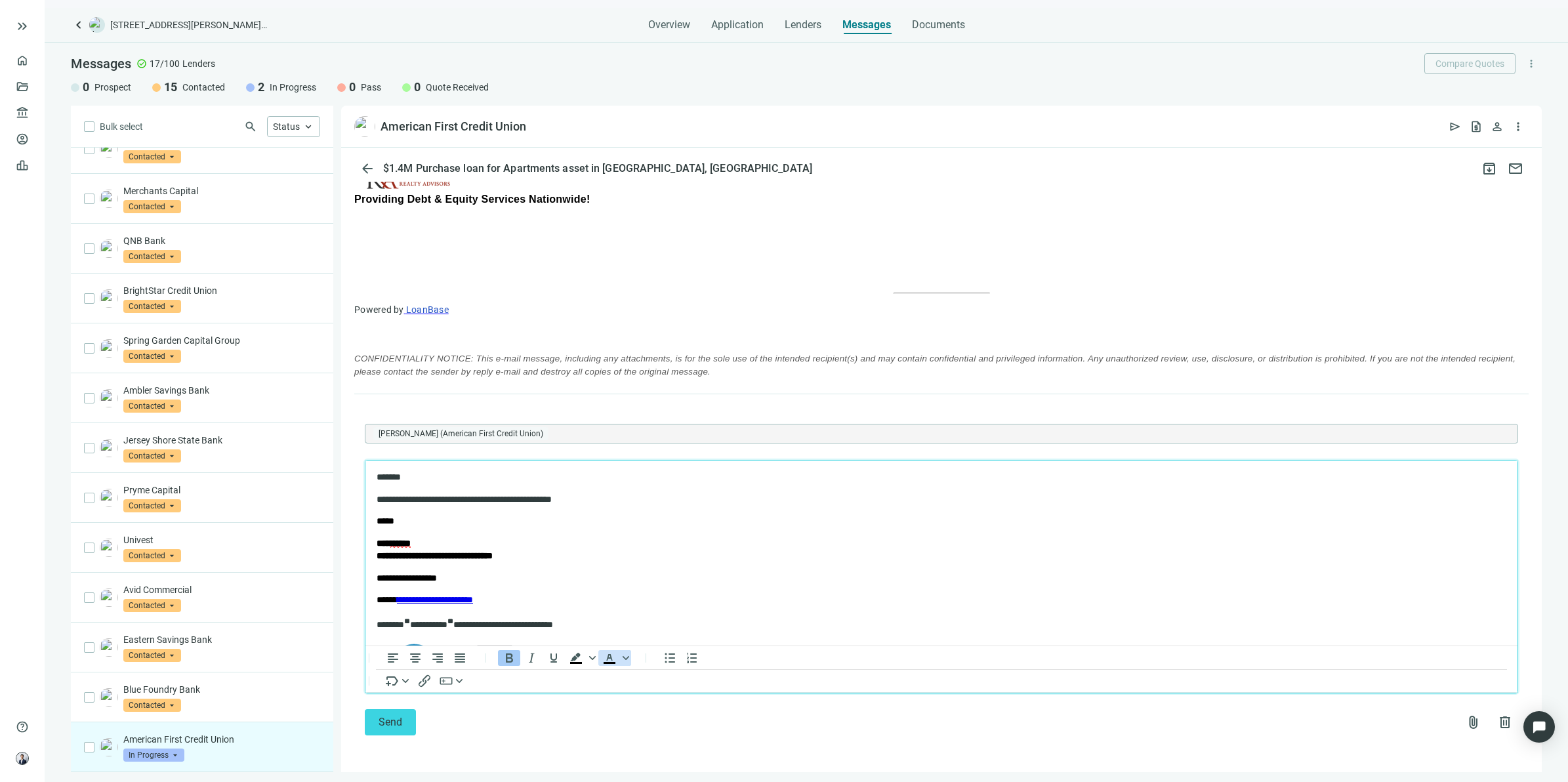
click at [627, 654] on icon "Text color Black" at bounding box center [625, 657] width 7 height 7
click at [370, 473] on html "**********" at bounding box center [941, 623] width 1152 height 326
drag, startPoint x: 397, startPoint y: 515, endPoint x: 374, endPoint y: 518, distance: 23.2
click at [374, 518] on html "**********" at bounding box center [941, 623] width 1152 height 326
click at [605, 517] on p "*****" at bounding box center [941, 521] width 1129 height 13
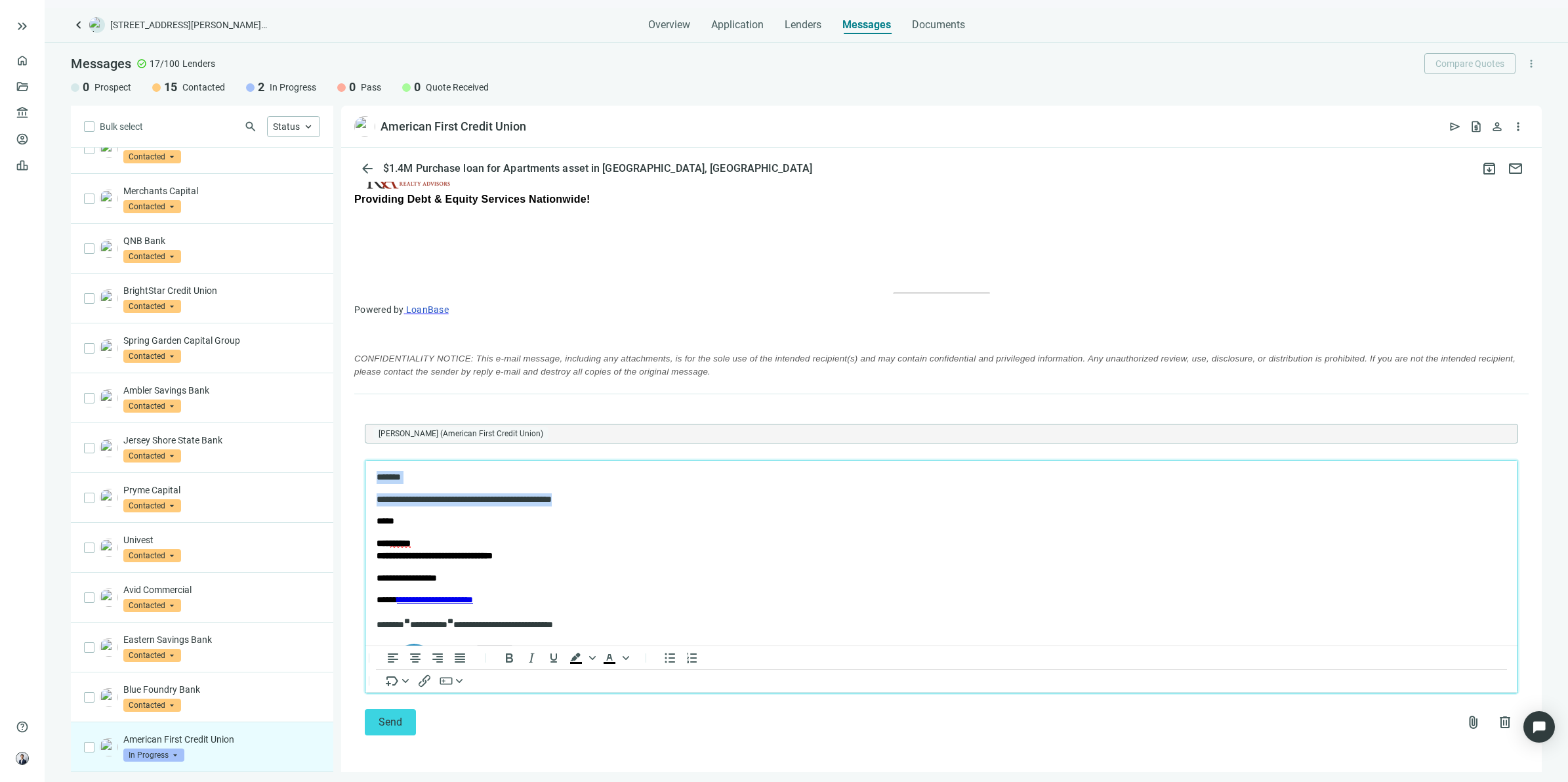
drag, startPoint x: 619, startPoint y: 499, endPoint x: 730, endPoint y: 933, distance: 448.0
click at [365, 473] on html "**********" at bounding box center [941, 623] width 1152 height 326
click at [607, 654] on icon "Text color Black" at bounding box center [609, 657] width 16 height 16
click at [795, 479] on p "*******" at bounding box center [928, 477] width 1103 height 13
click at [385, 720] on span "Send" at bounding box center [391, 722] width 24 height 13
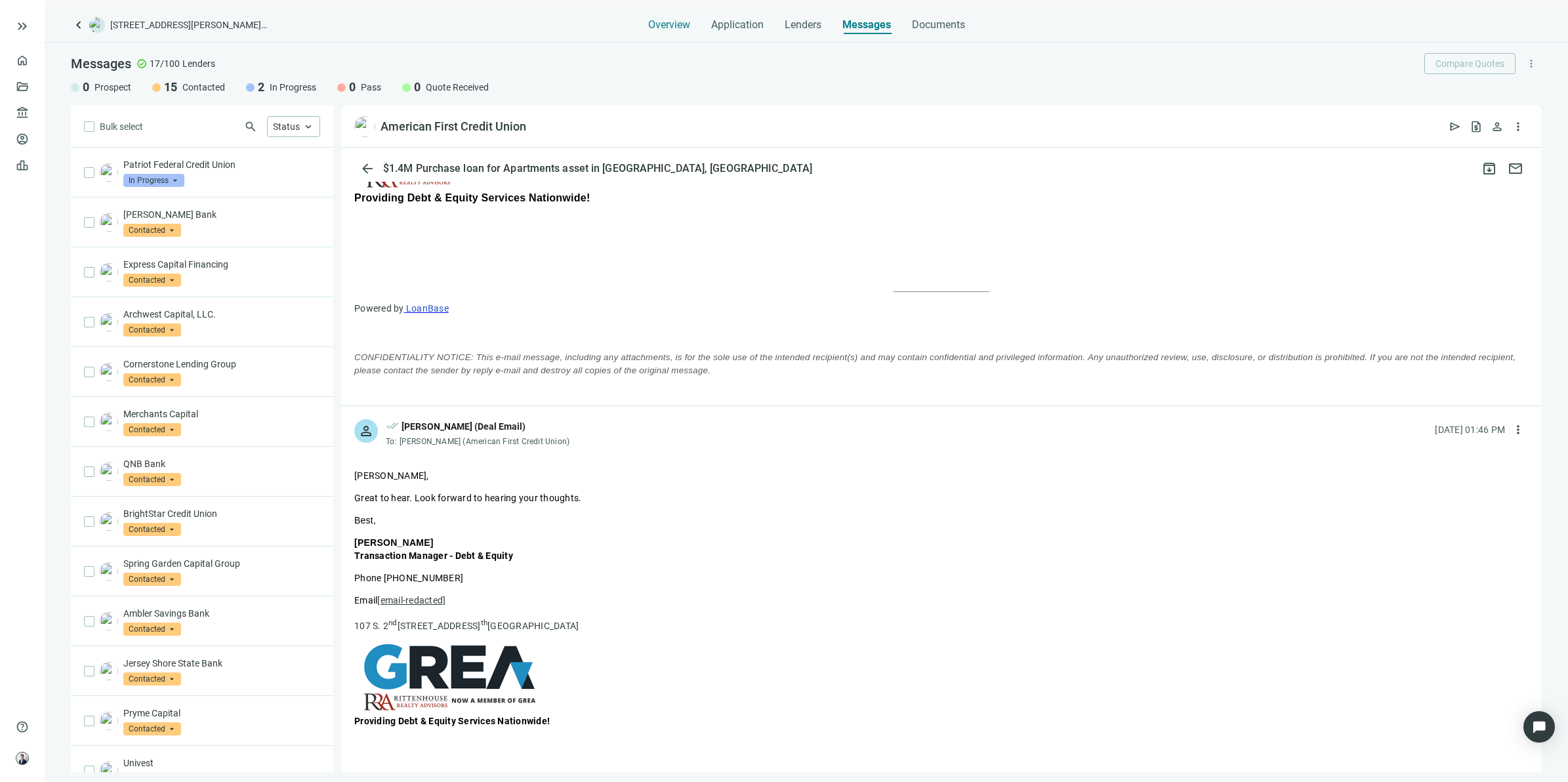
click at [657, 30] on span "Overview" at bounding box center [669, 25] width 42 height 13
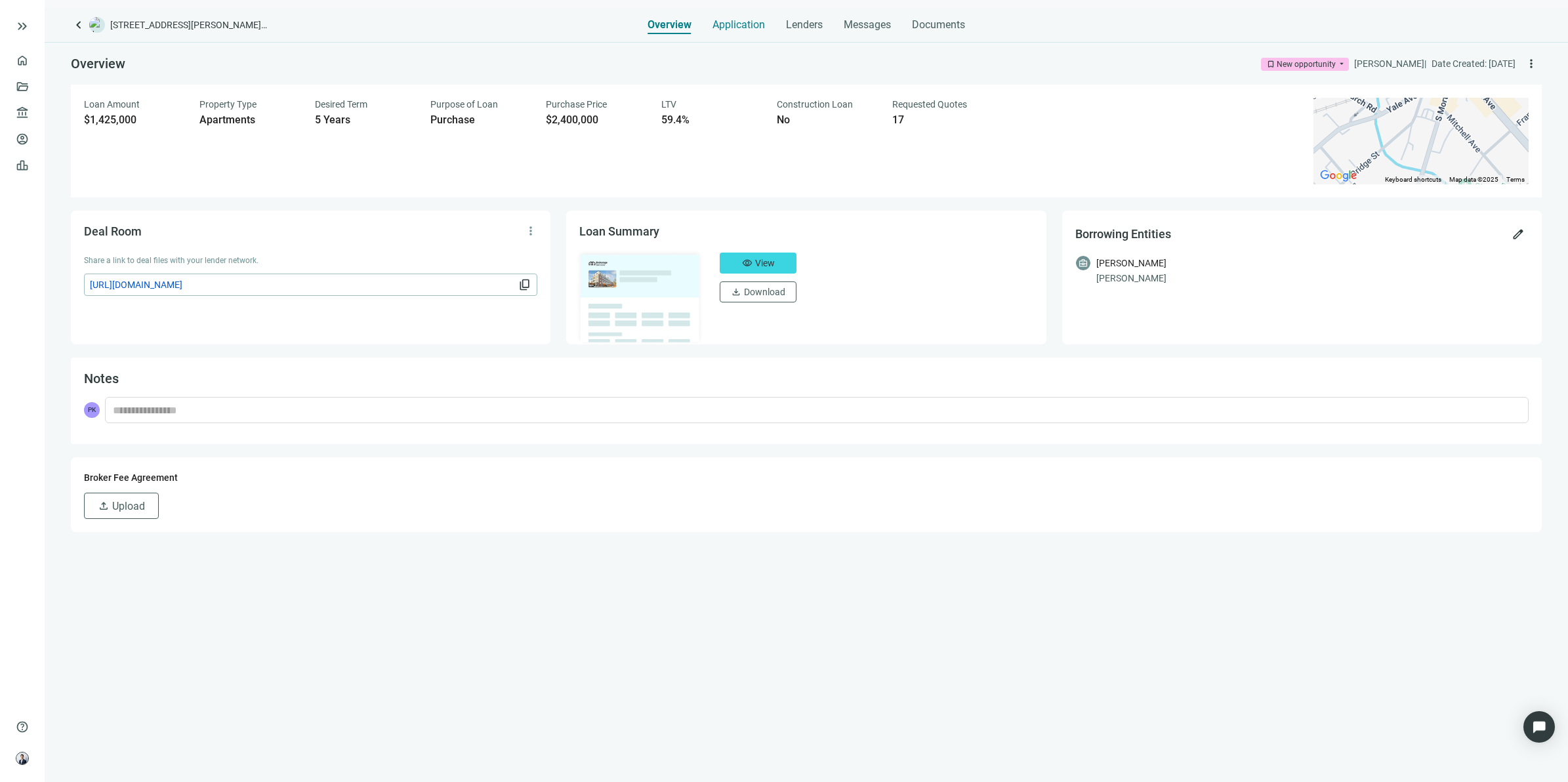
click at [746, 19] on span "Application" at bounding box center [739, 25] width 52 height 13
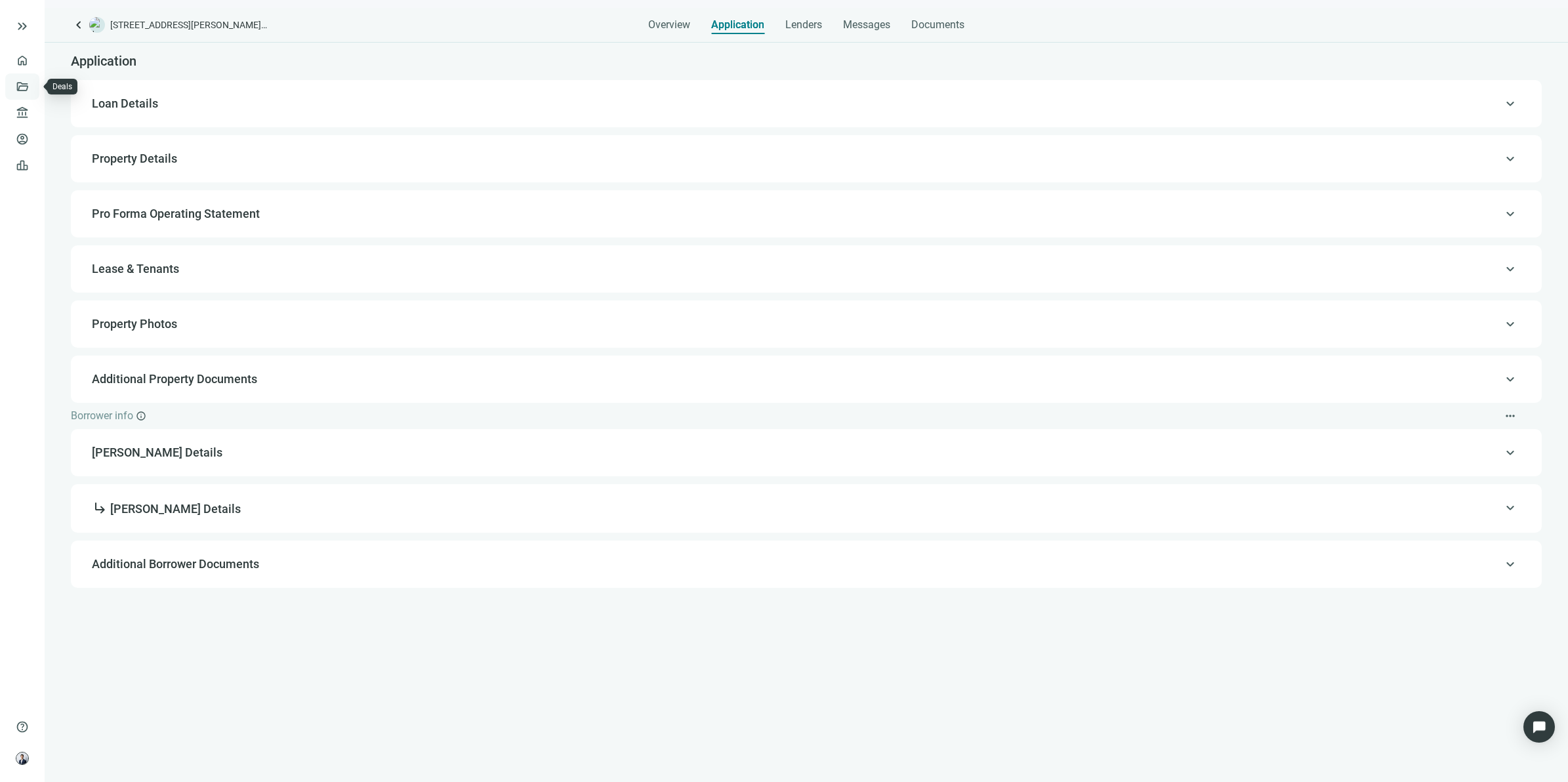
click at [33, 85] on link "Deals" at bounding box center [45, 87] width 24 height 10
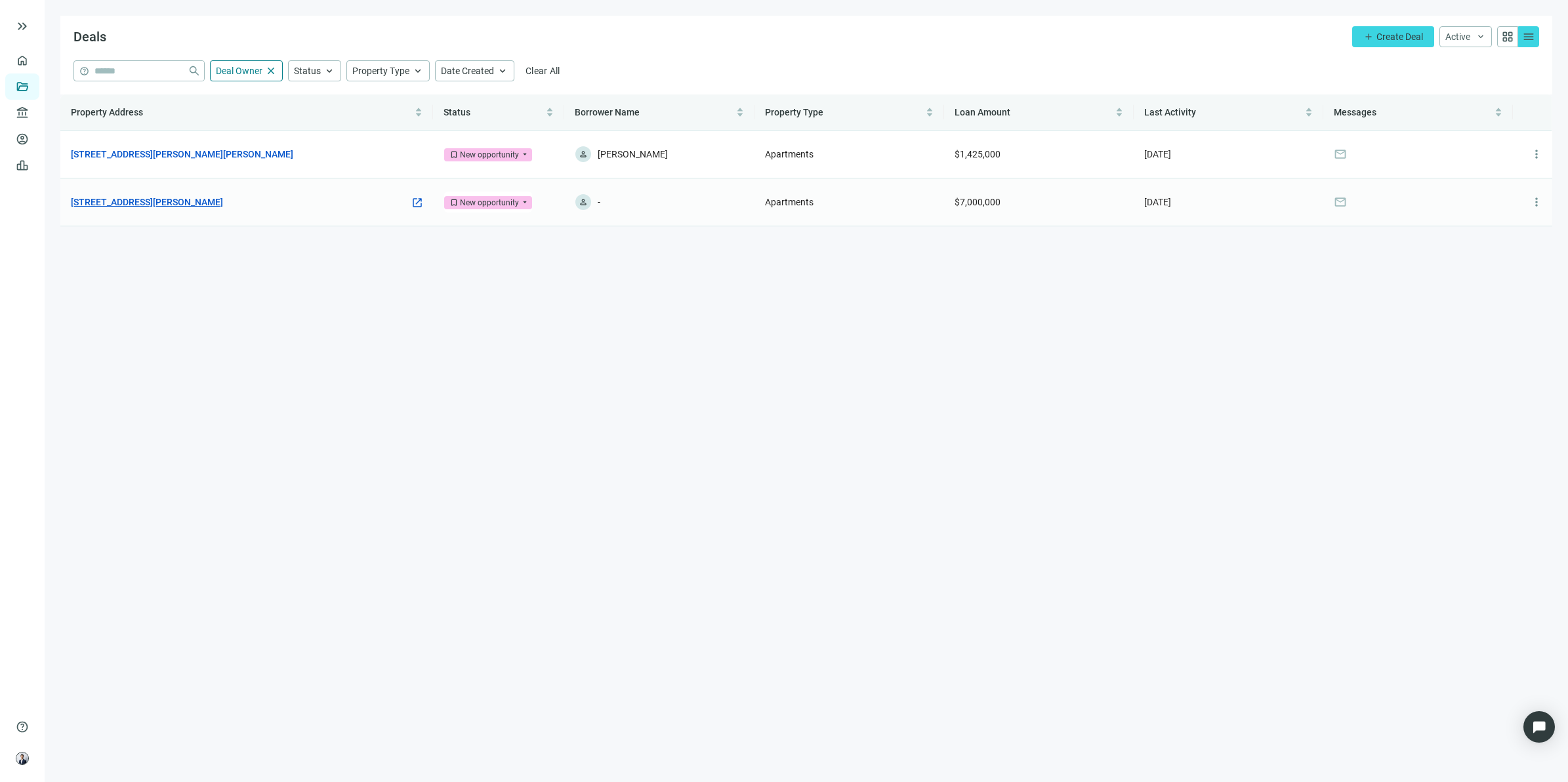
click at [125, 205] on link "[STREET_ADDRESS][PERSON_NAME]" at bounding box center [147, 202] width 152 height 14
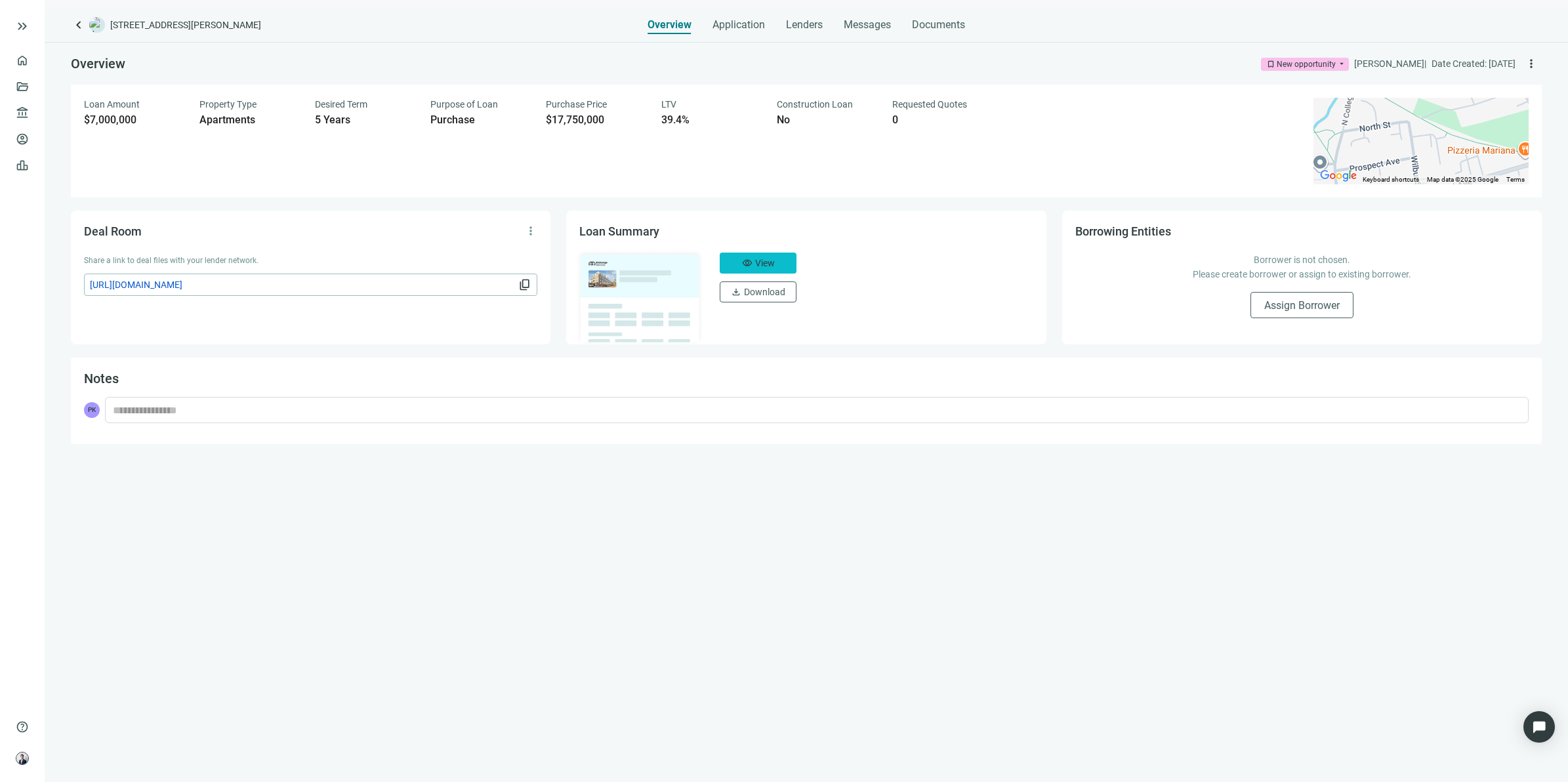
click at [769, 263] on span "View" at bounding box center [765, 263] width 19 height 10
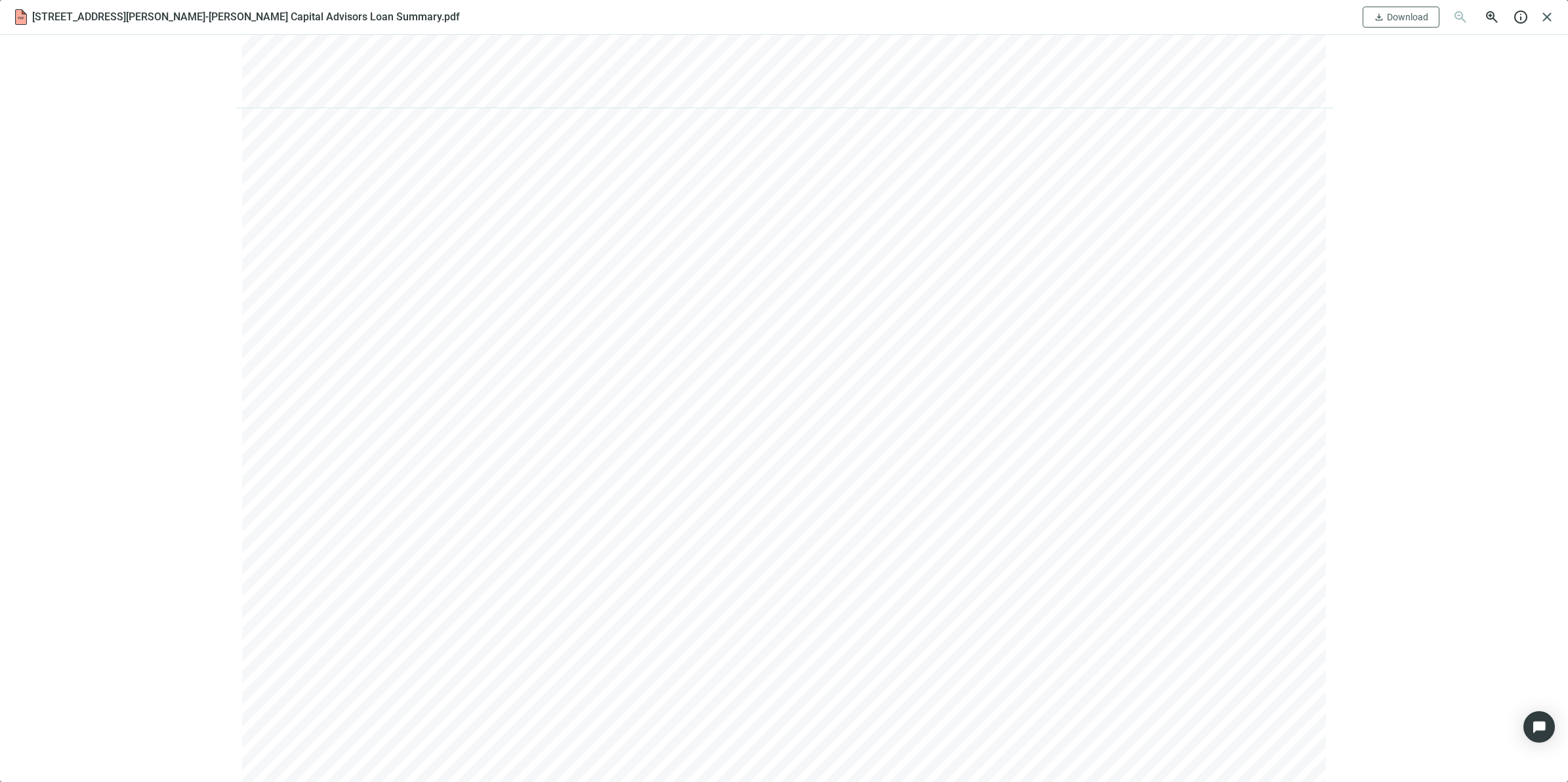
scroll to position [1476, 0]
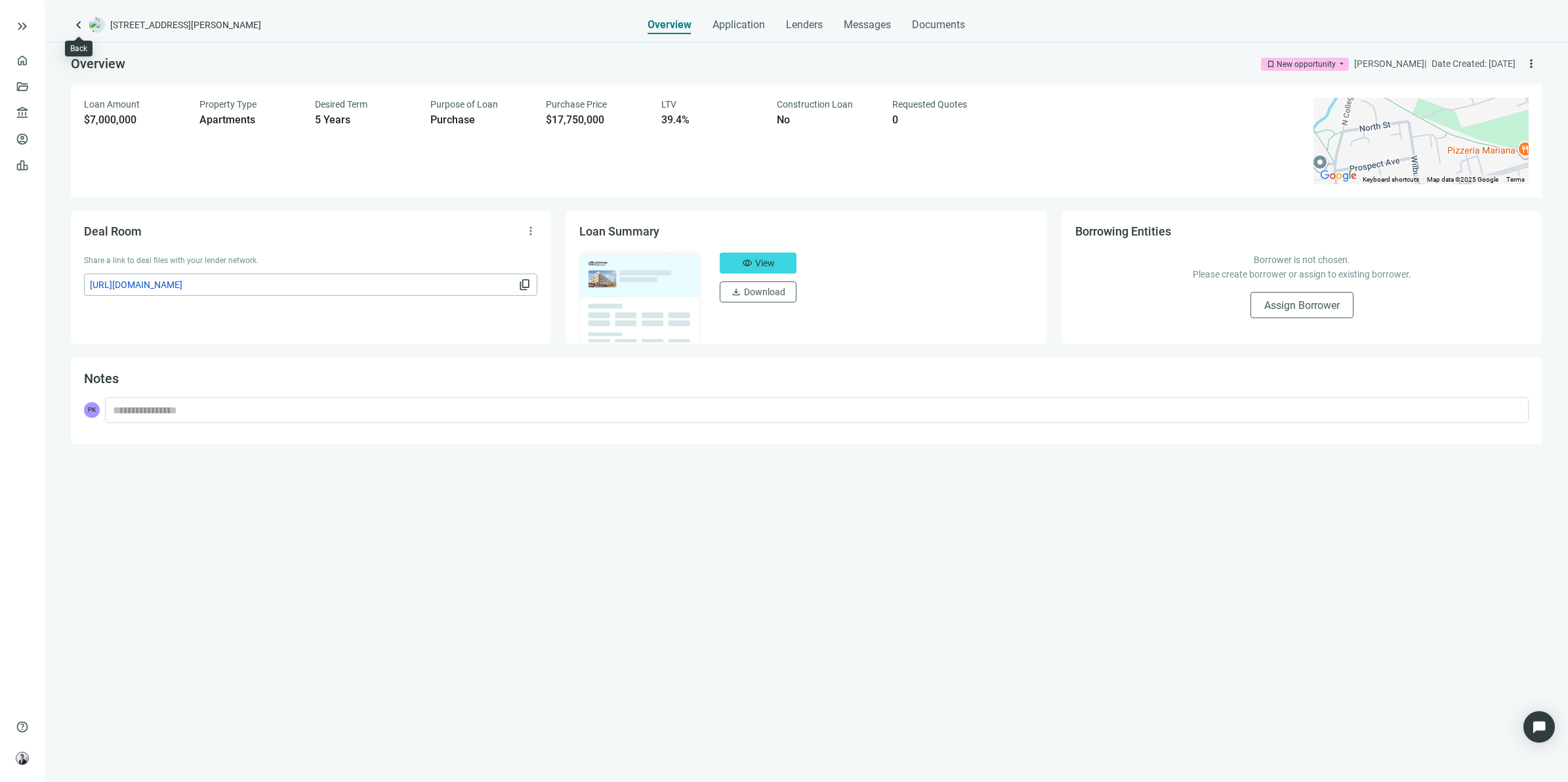
click at [69, 22] on div "keyboard_arrow_left 120 Wilbur St, Newark, DE 19711 Overview Application Lender…" at bounding box center [806, 395] width 1523 height 774
click at [84, 24] on span "keyboard_arrow_left" at bounding box center [78, 25] width 16 height 16
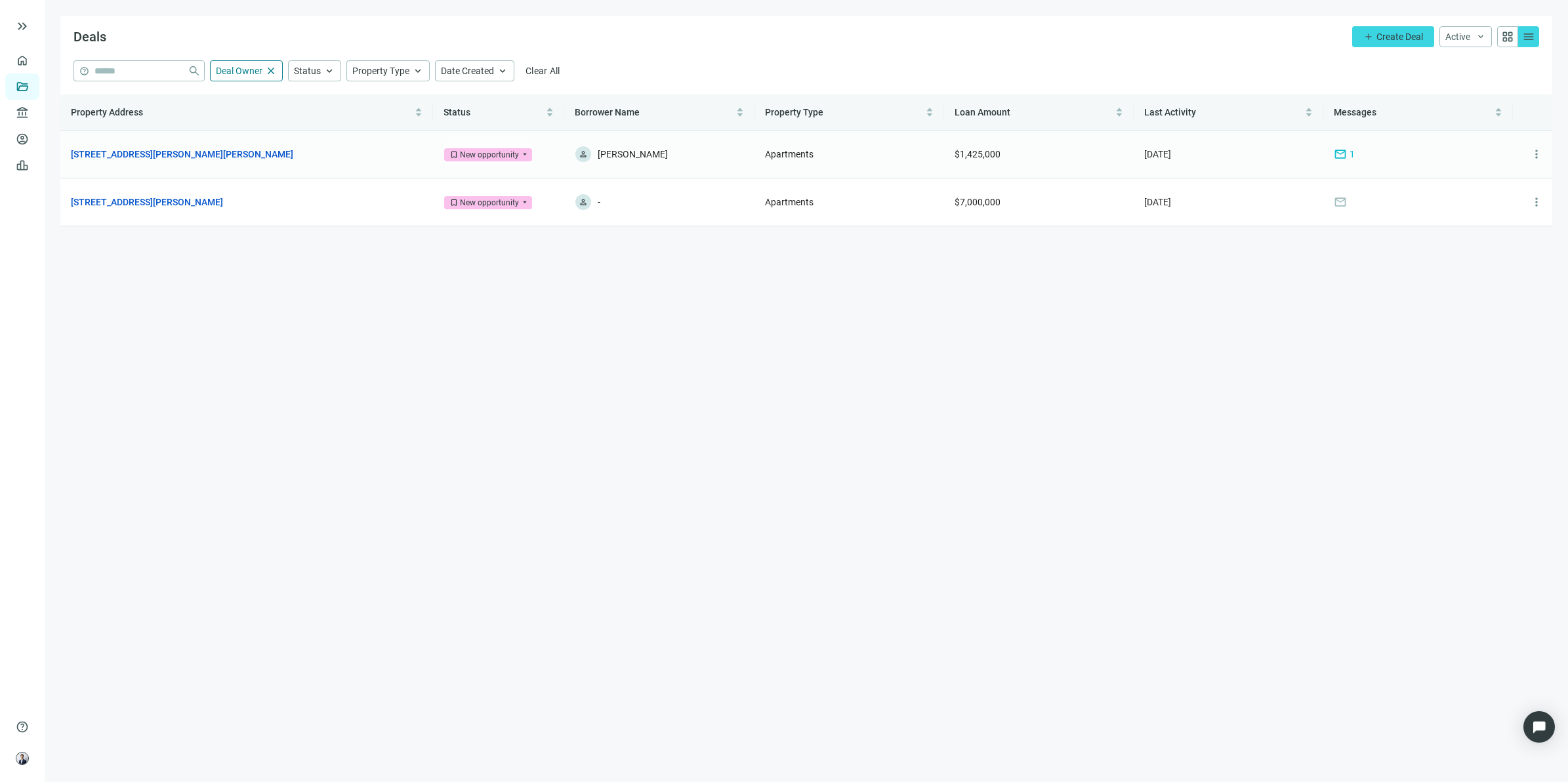
click at [867, 156] on td "Apartments" at bounding box center [849, 155] width 190 height 48
click at [167, 152] on link "[STREET_ADDRESS][PERSON_NAME][PERSON_NAME]" at bounding box center [182, 154] width 223 height 14
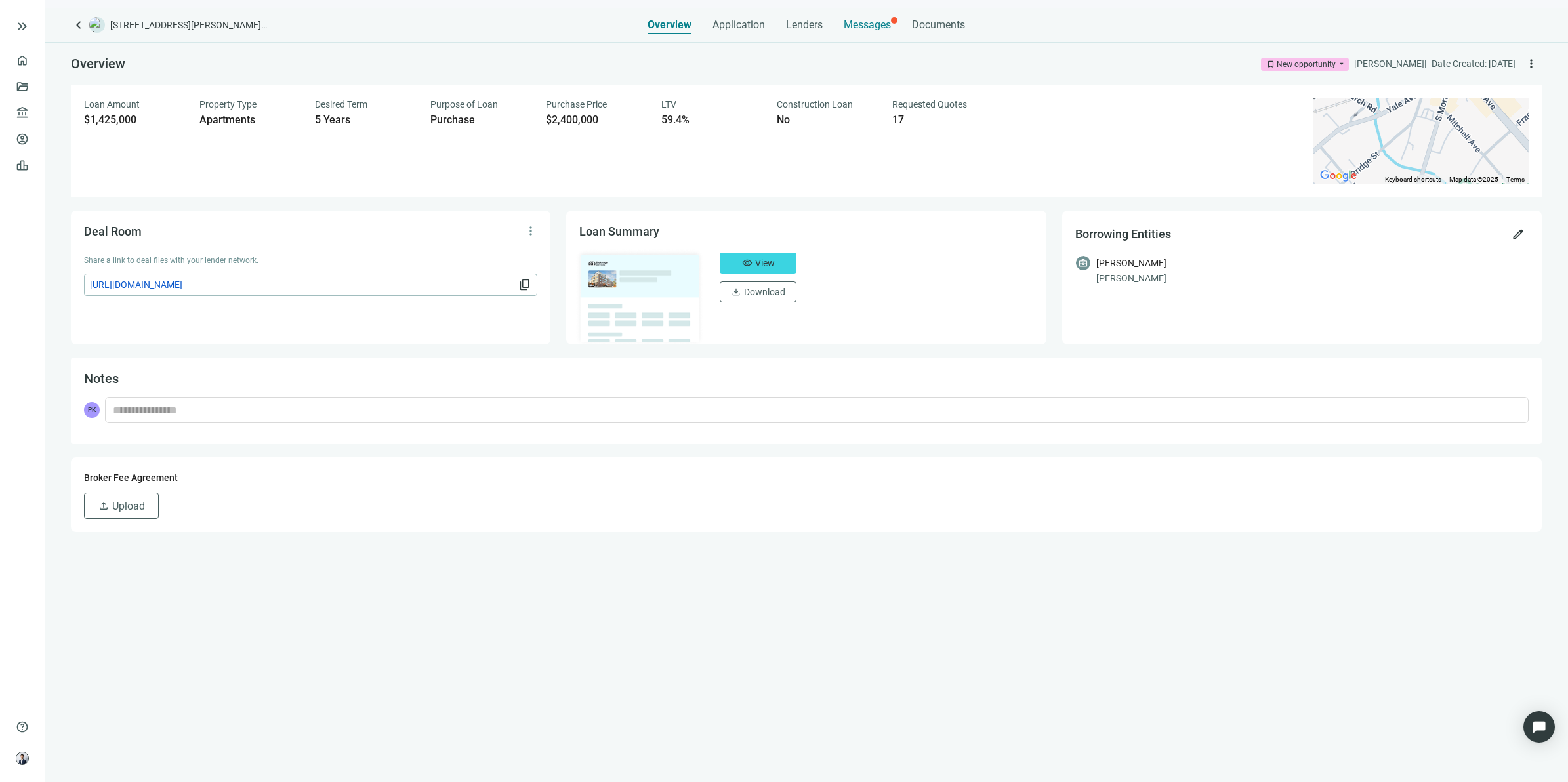
click at [857, 19] on span "Messages" at bounding box center [867, 25] width 47 height 13
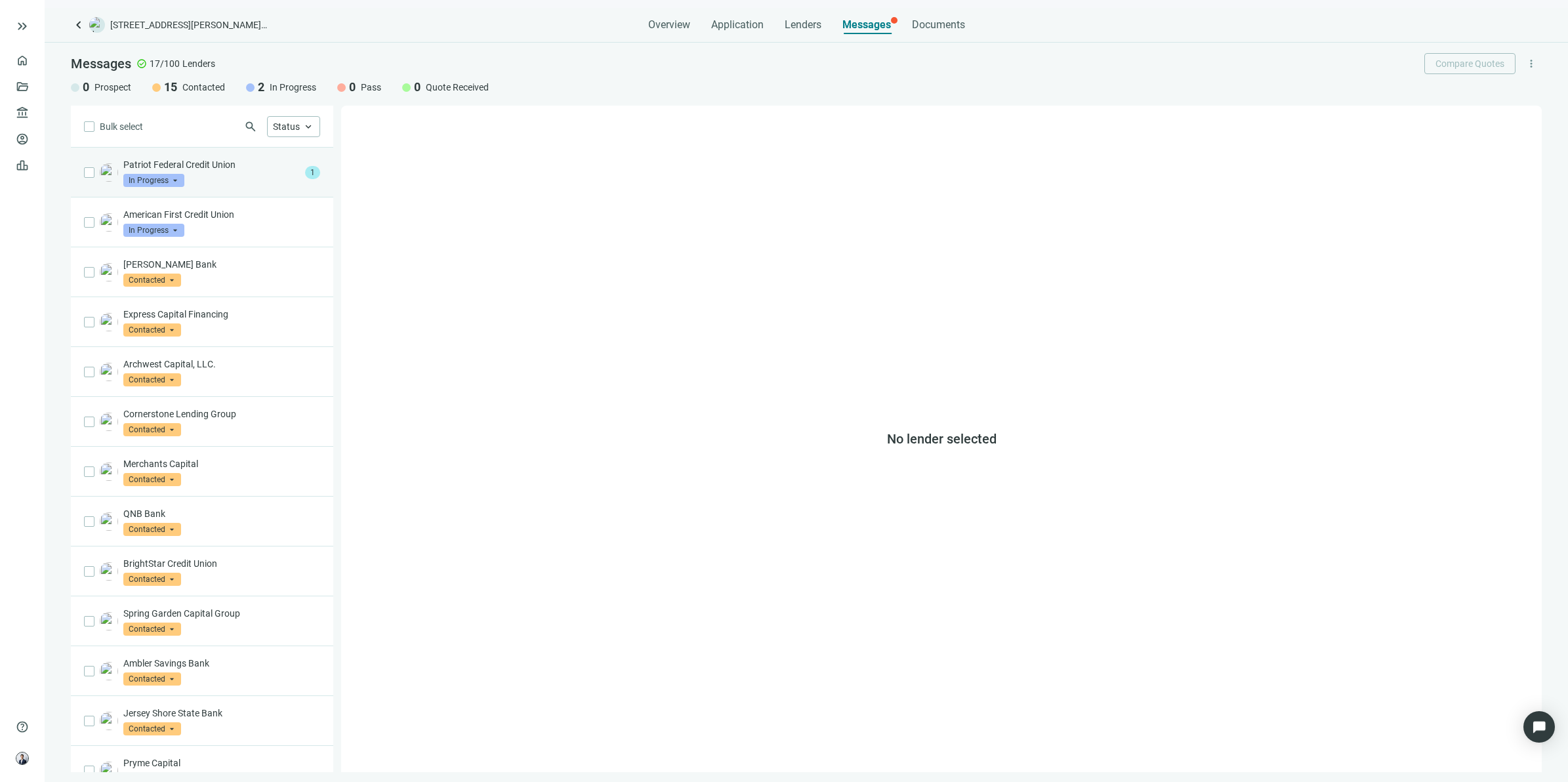
click at [217, 173] on div "Patriot Federal Credit Union In Progress arrow_drop_down" at bounding box center [211, 173] width 176 height 29
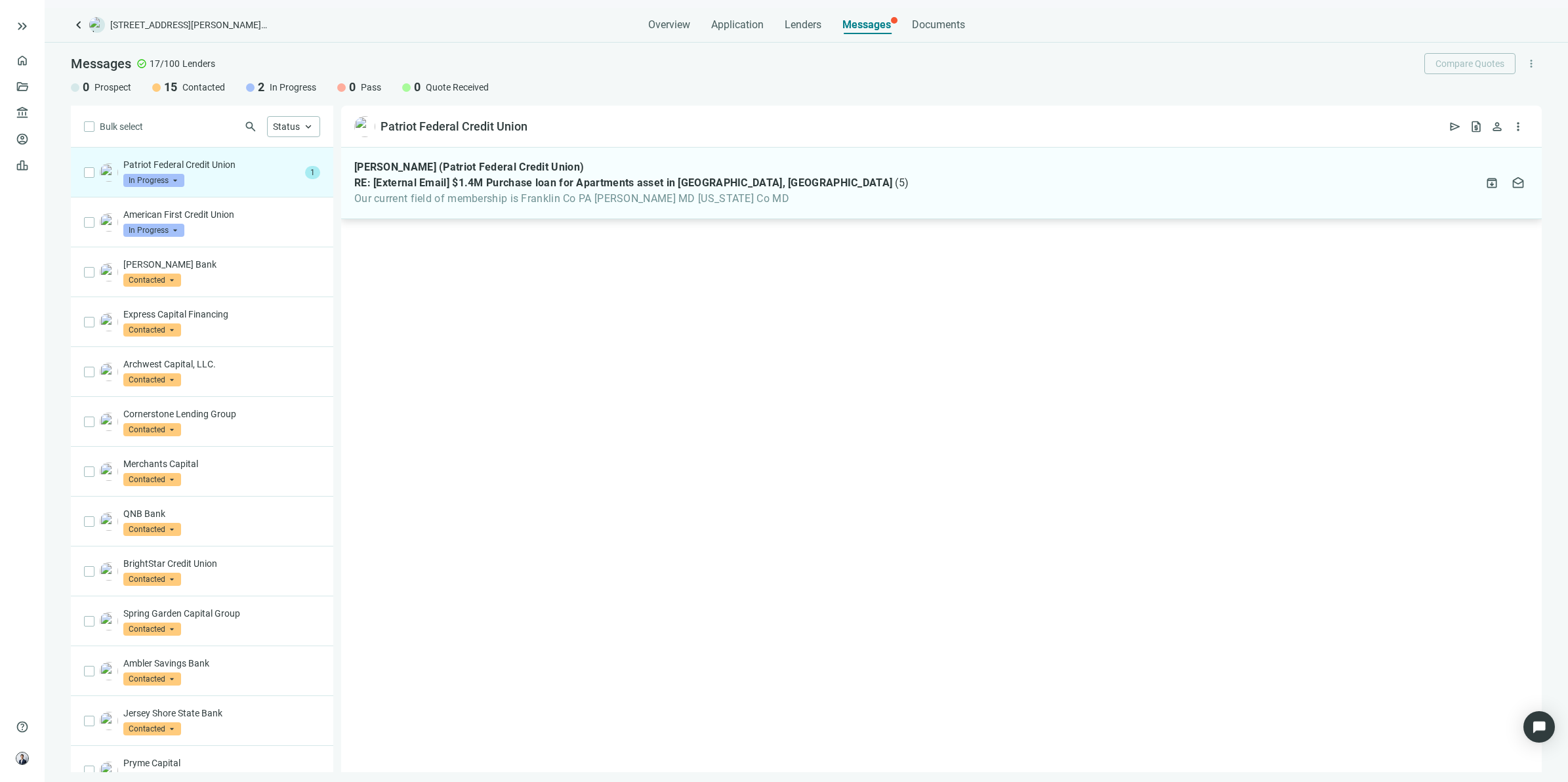
click at [518, 197] on span "Our current field of membership is Franklin Co PA Frederick MD Washington Co MD" at bounding box center [631, 199] width 554 height 13
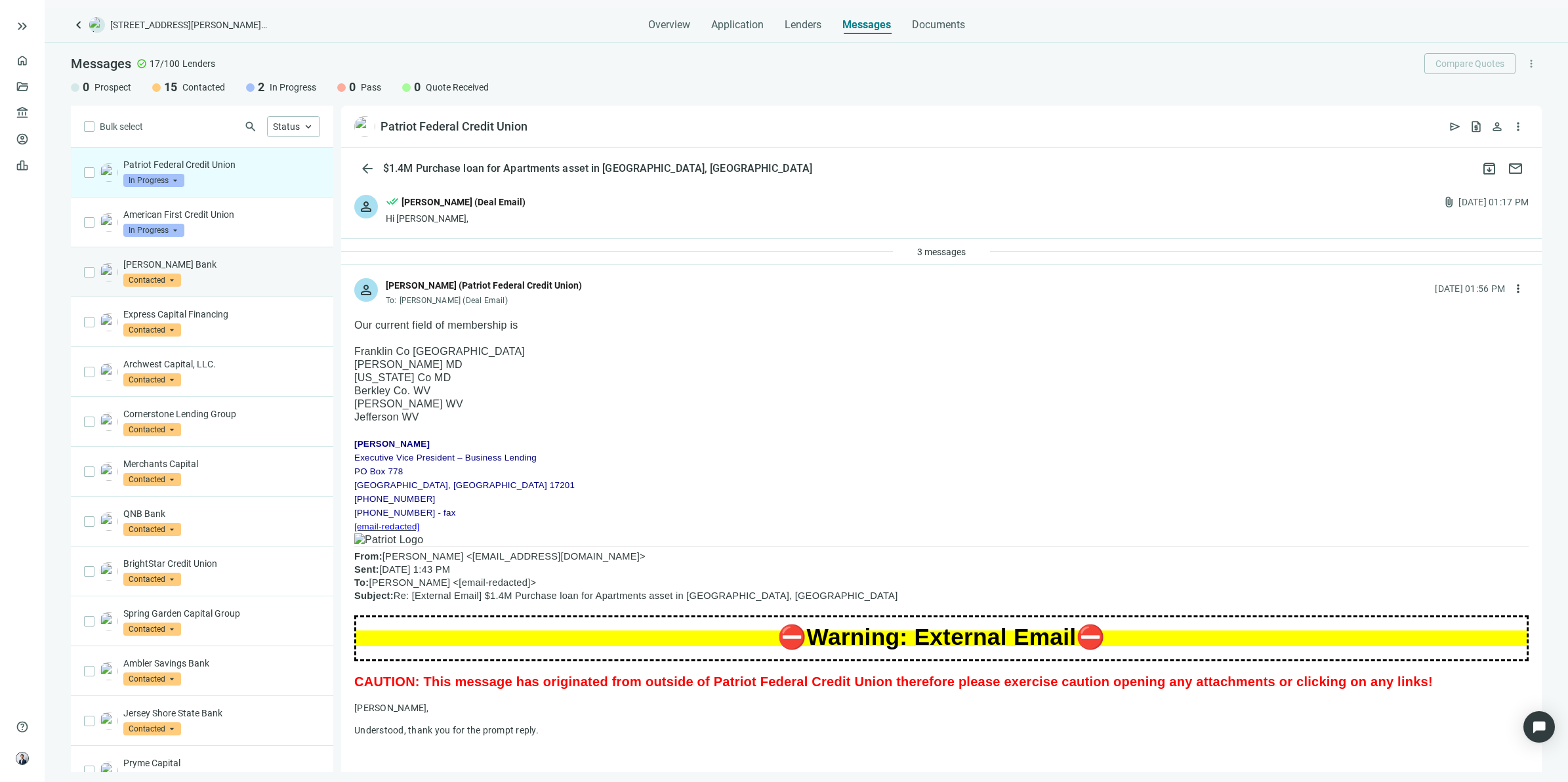
click at [172, 274] on span "Contacted" at bounding box center [152, 280] width 58 height 13
click at [761, 339] on p at bounding box center [941, 338] width 1174 height 13
